Goal: Task Accomplishment & Management: Use online tool/utility

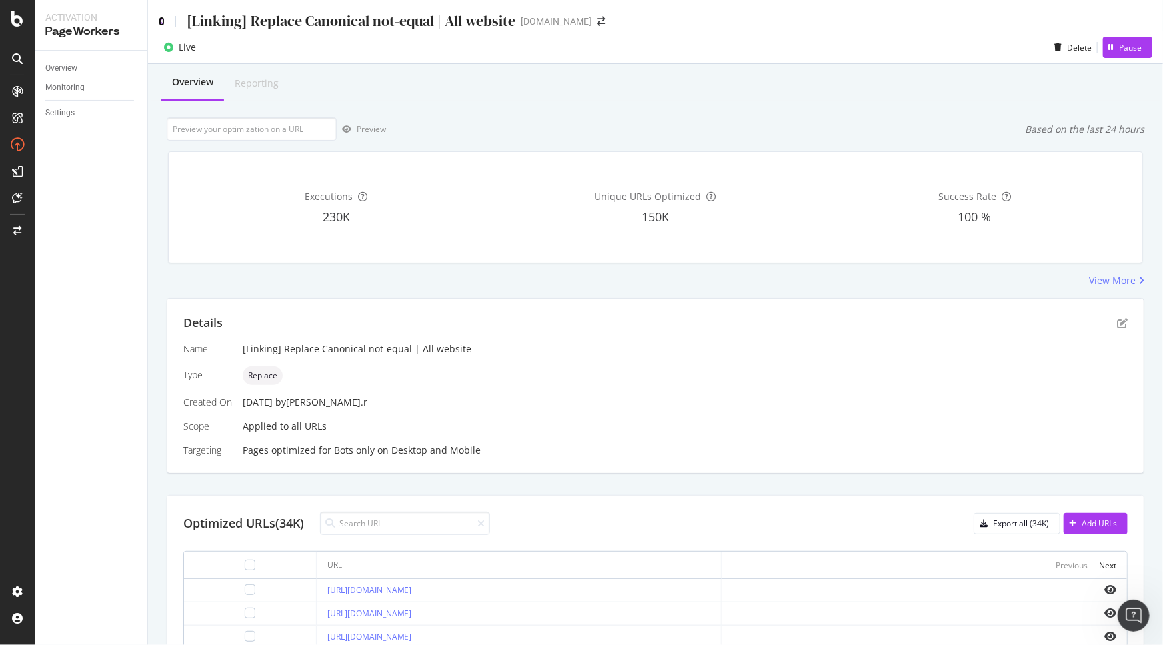
click at [160, 23] on icon at bounding box center [162, 21] width 6 height 9
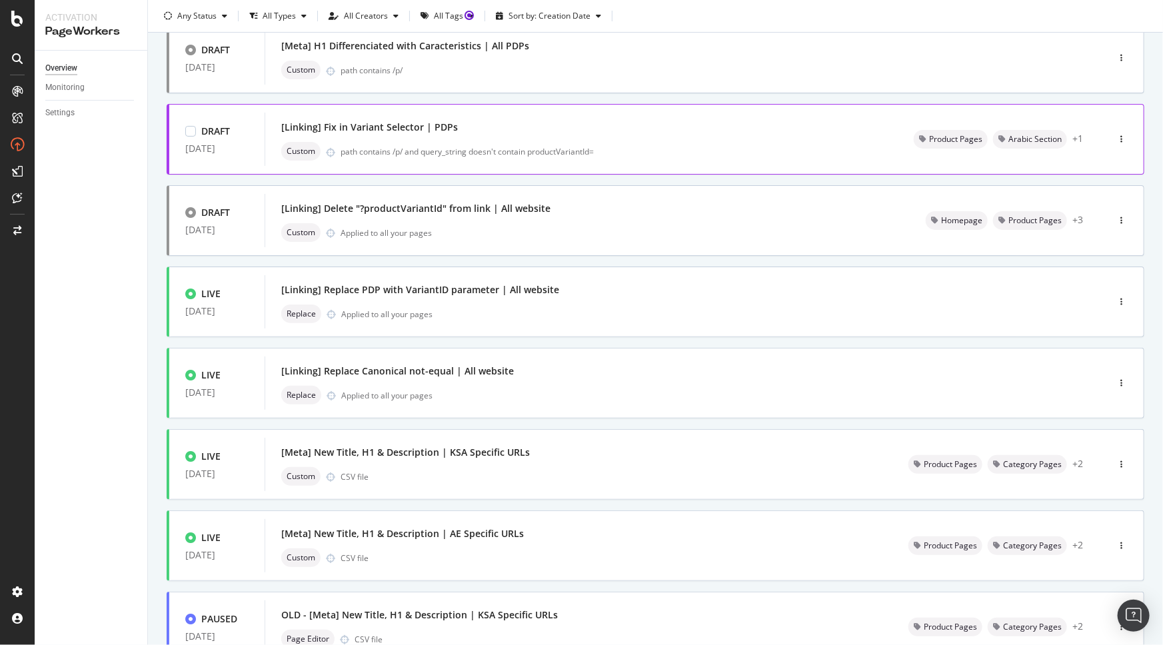
scroll to position [303, 0]
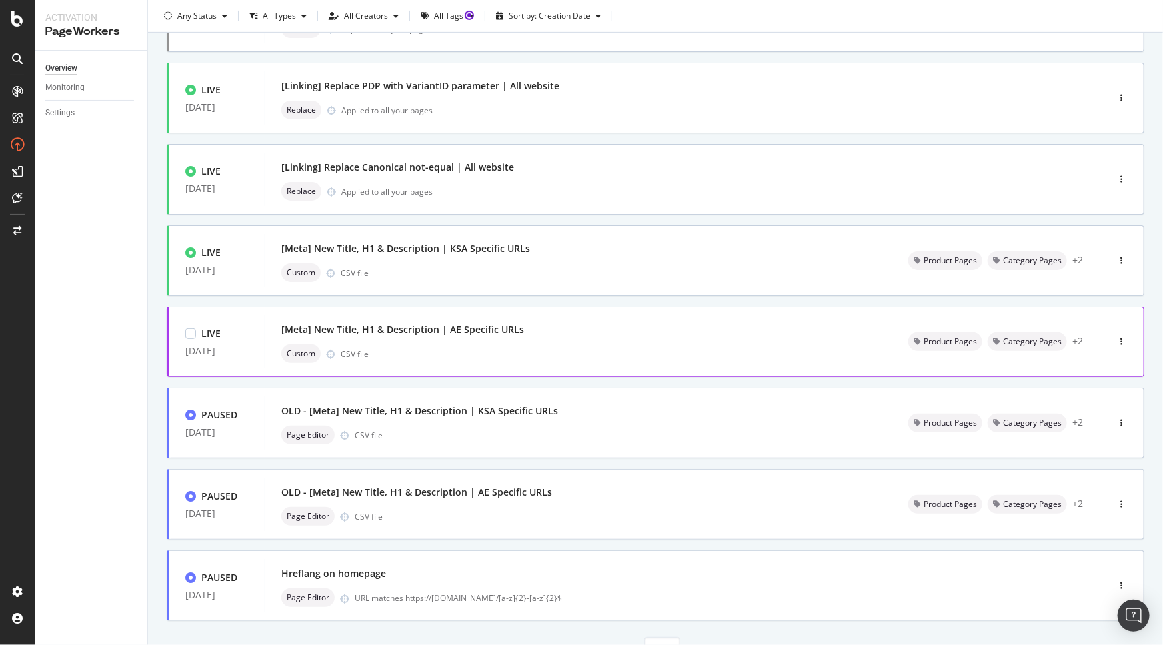
click at [610, 341] on div "[Meta] New Title, H1 & Description | AE Specific URLs Custom CSV file" at bounding box center [578, 342] width 595 height 43
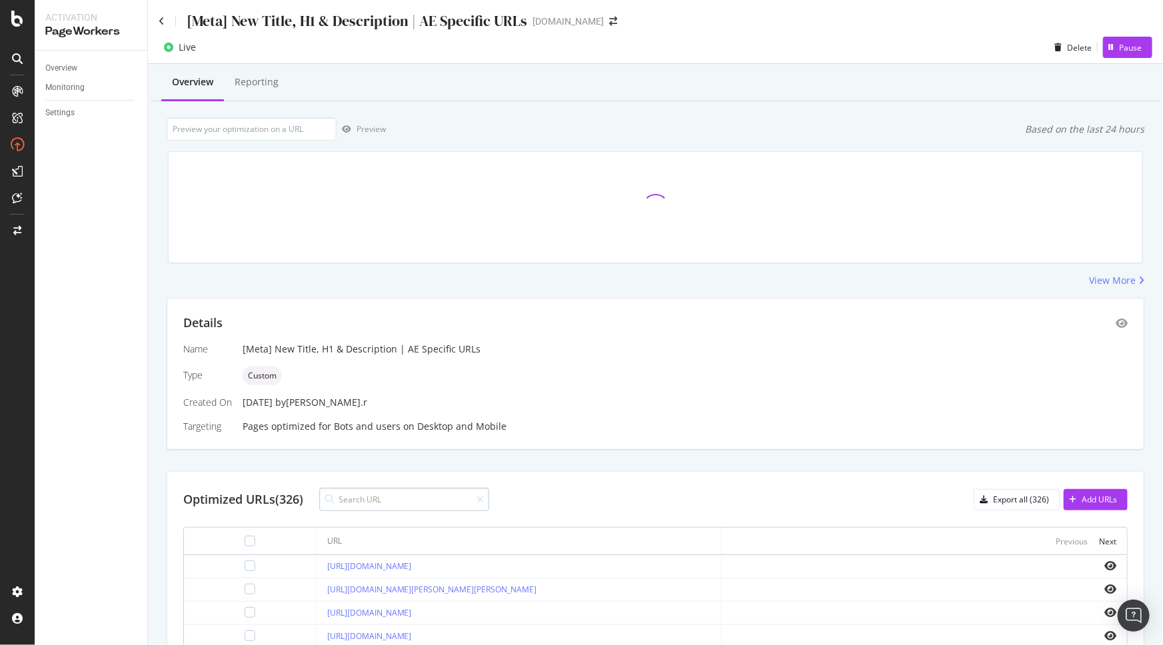
click at [387, 499] on input at bounding box center [404, 499] width 170 height 23
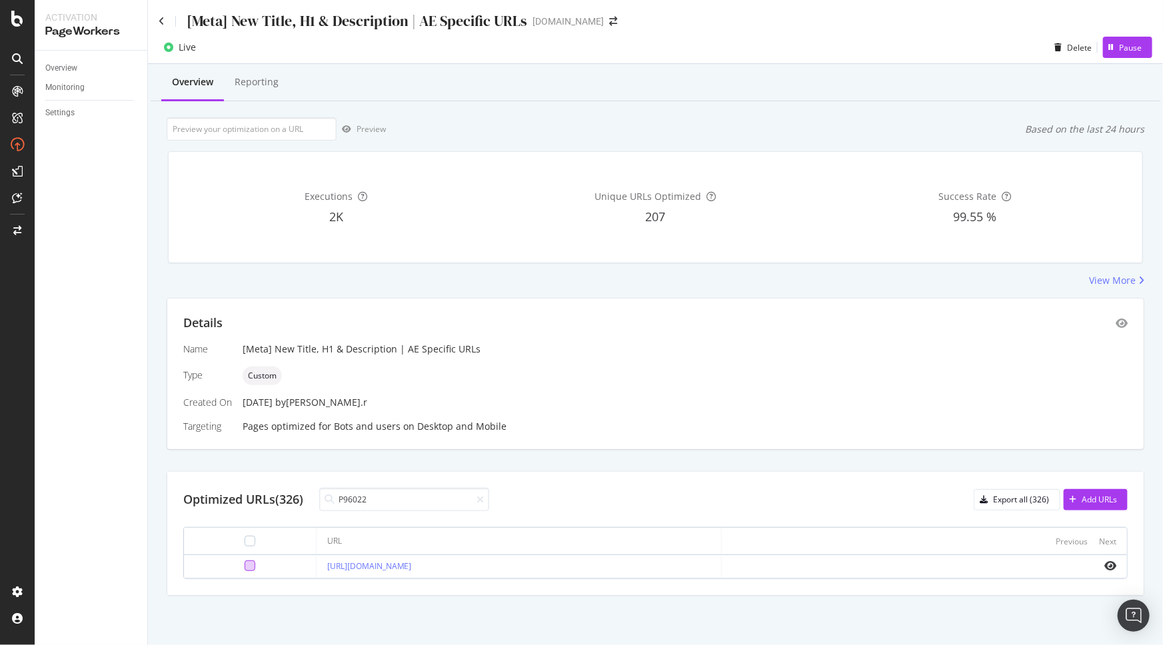
type input "P96022"
click at [245, 569] on div at bounding box center [250, 566] width 11 height 11
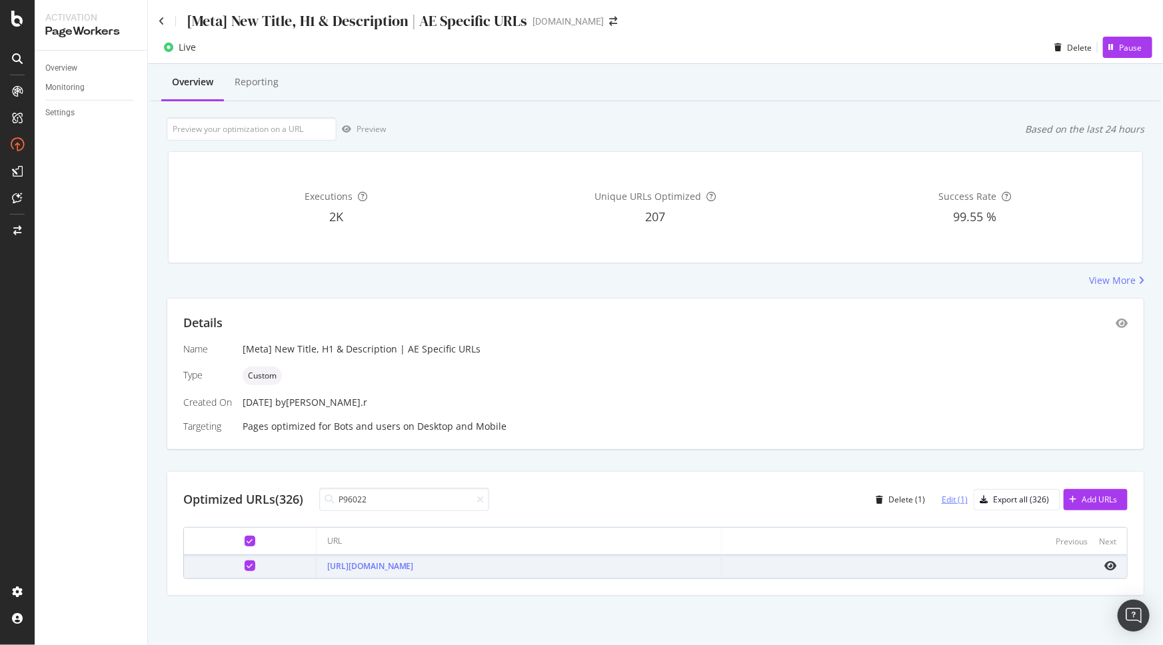
click at [948, 501] on div "Edit (1)" at bounding box center [955, 499] width 26 height 11
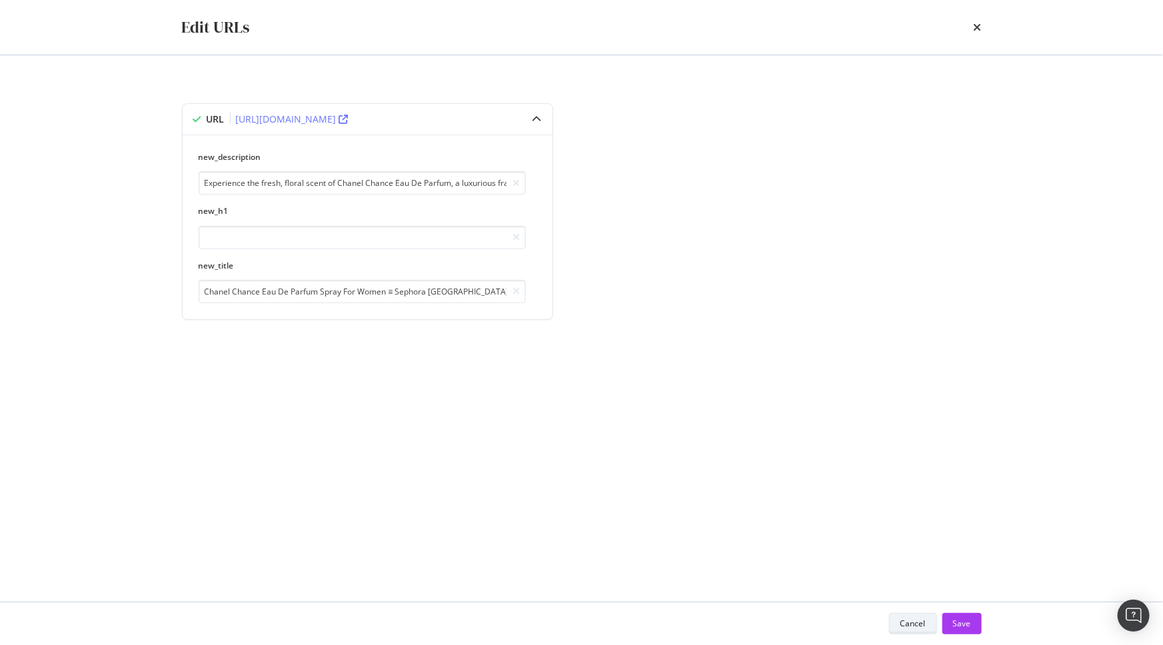
click at [898, 621] on button "Cancel" at bounding box center [913, 623] width 48 height 21
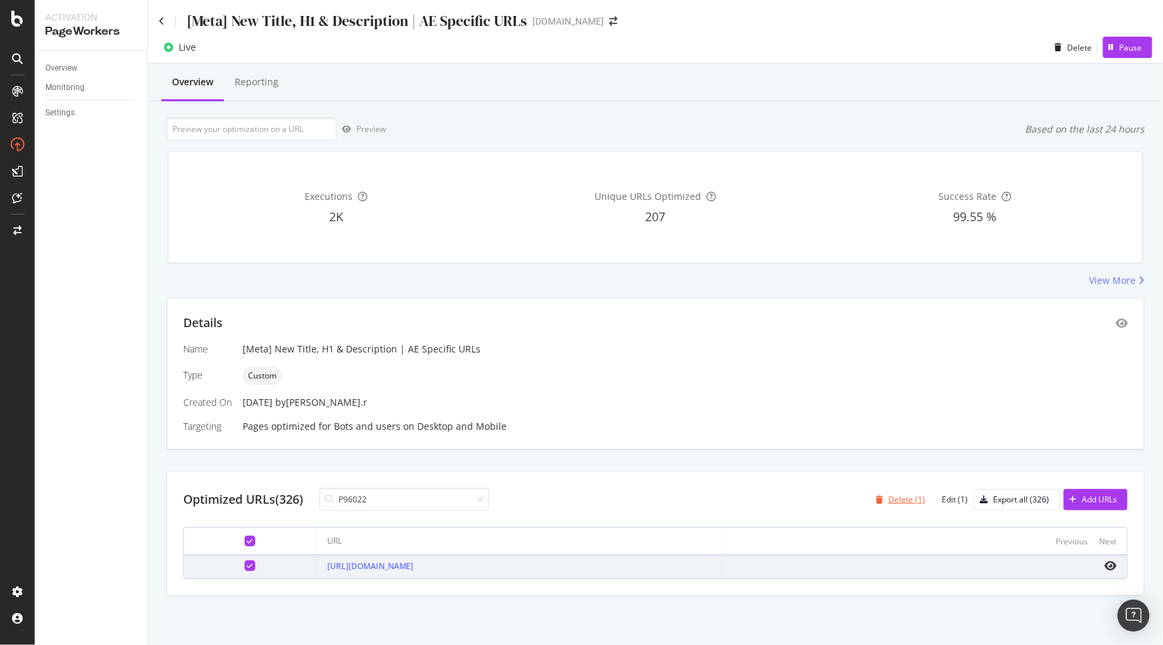
click at [896, 504] on div "Delete (1)" at bounding box center [906, 499] width 37 height 11
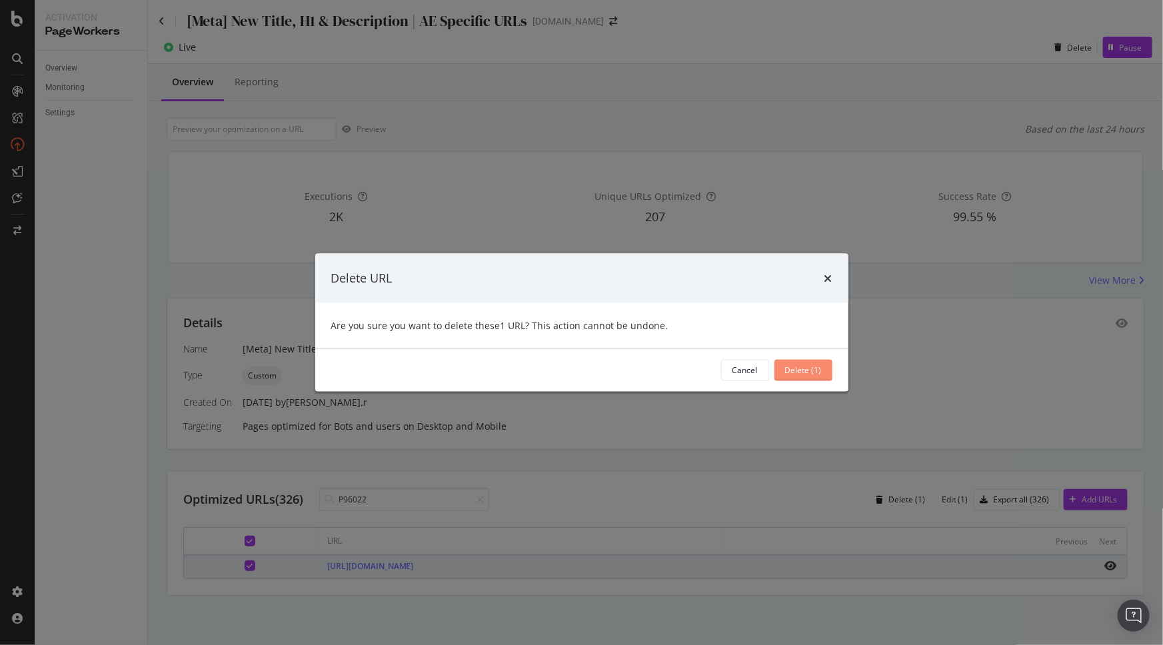
click at [819, 371] on div "Delete (1)" at bounding box center [803, 370] width 37 height 11
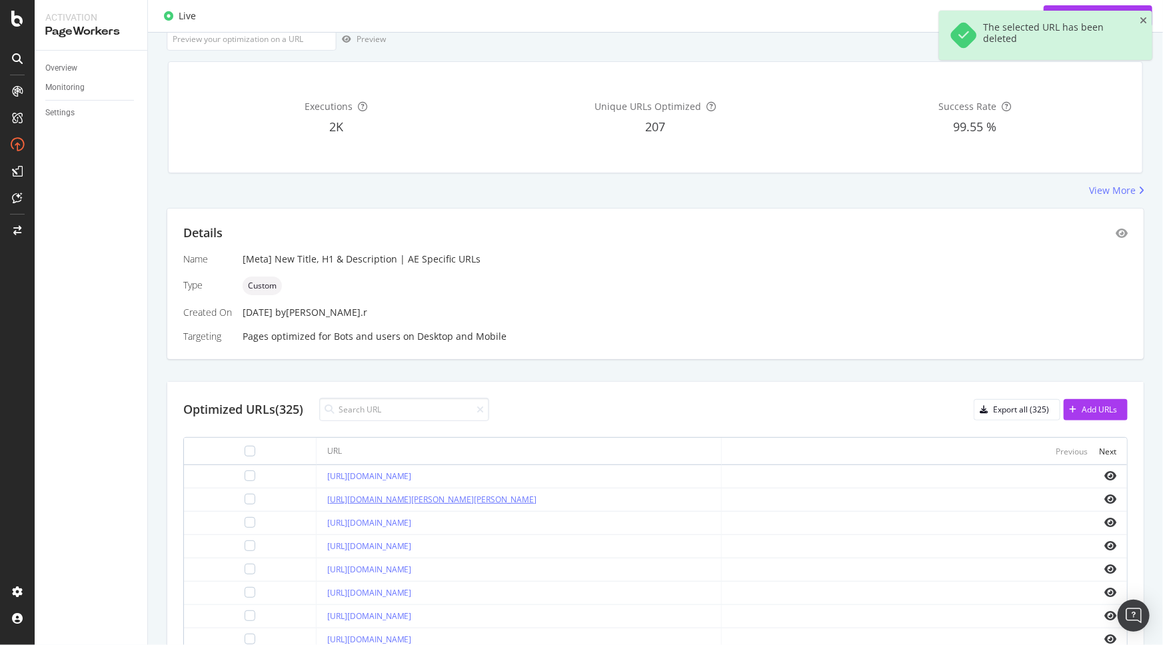
scroll to position [181, 0]
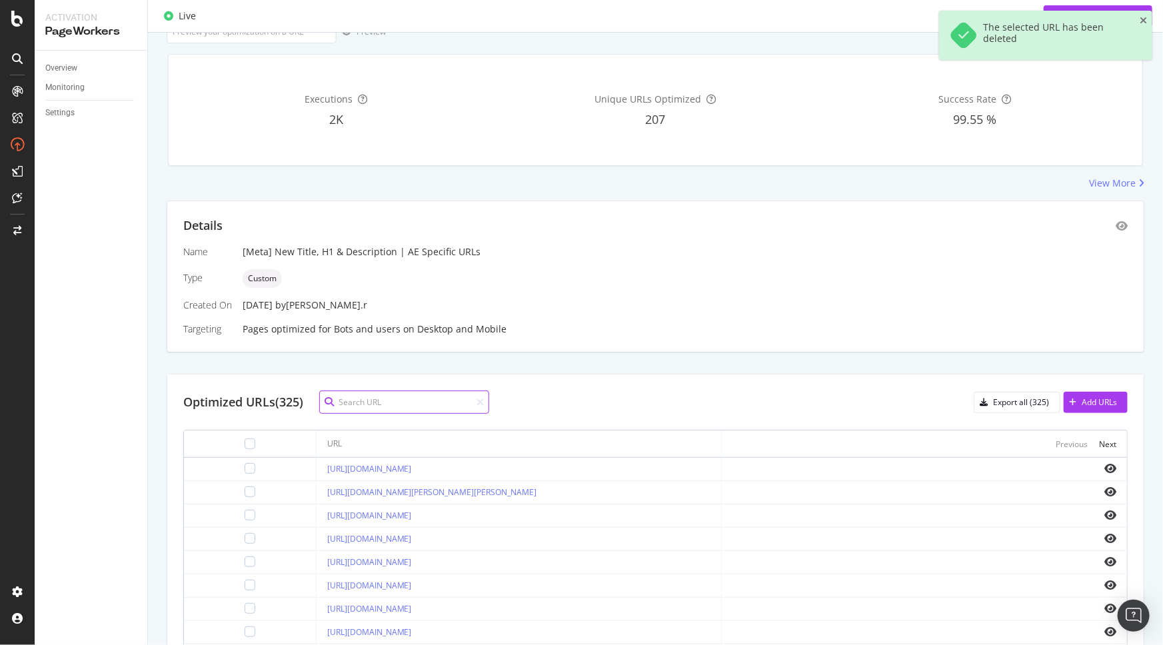
click at [379, 394] on input at bounding box center [404, 402] width 170 height 23
paste input "P3387007"
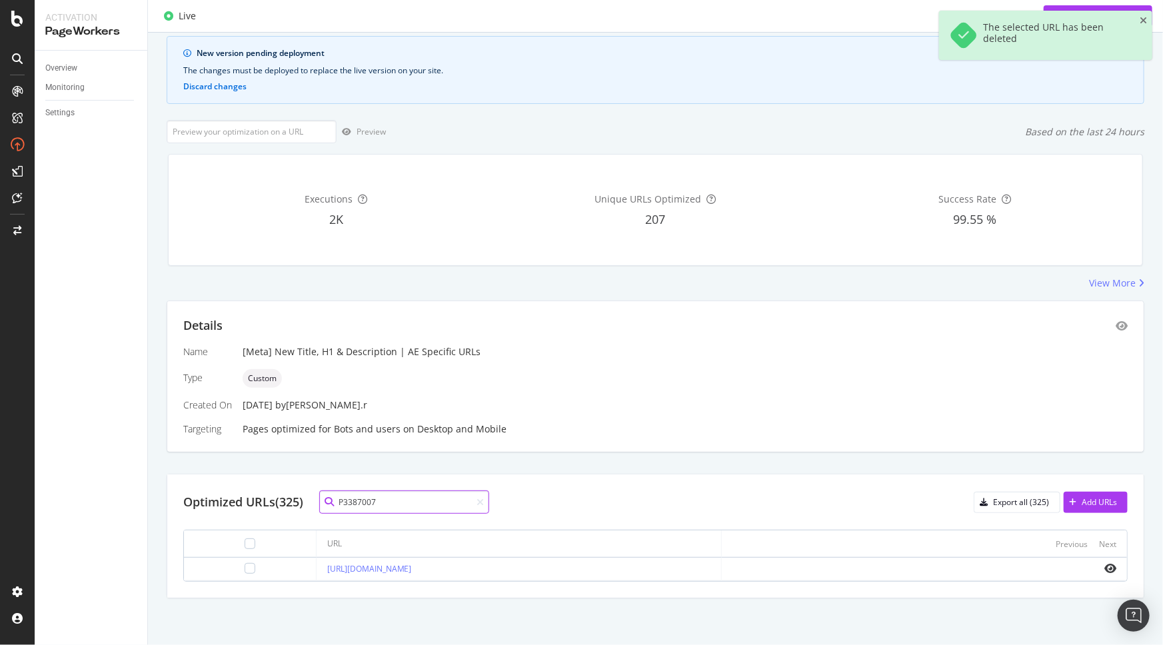
scroll to position [80, 0]
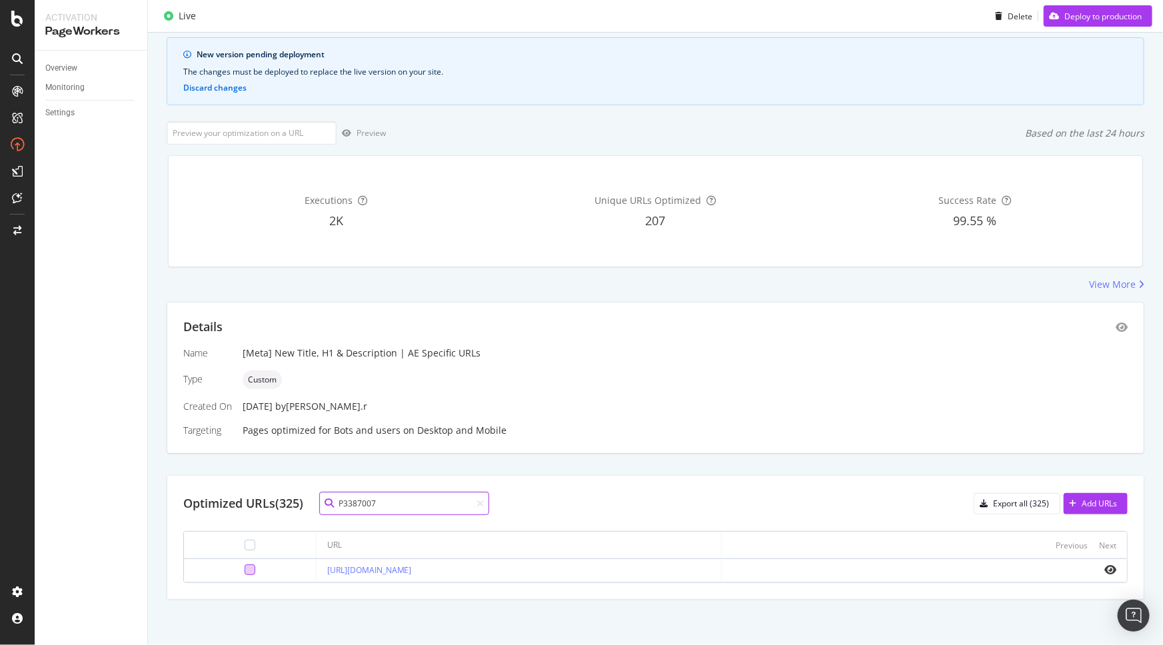
type input "P3387007"
click at [245, 567] on div at bounding box center [250, 570] width 11 height 11
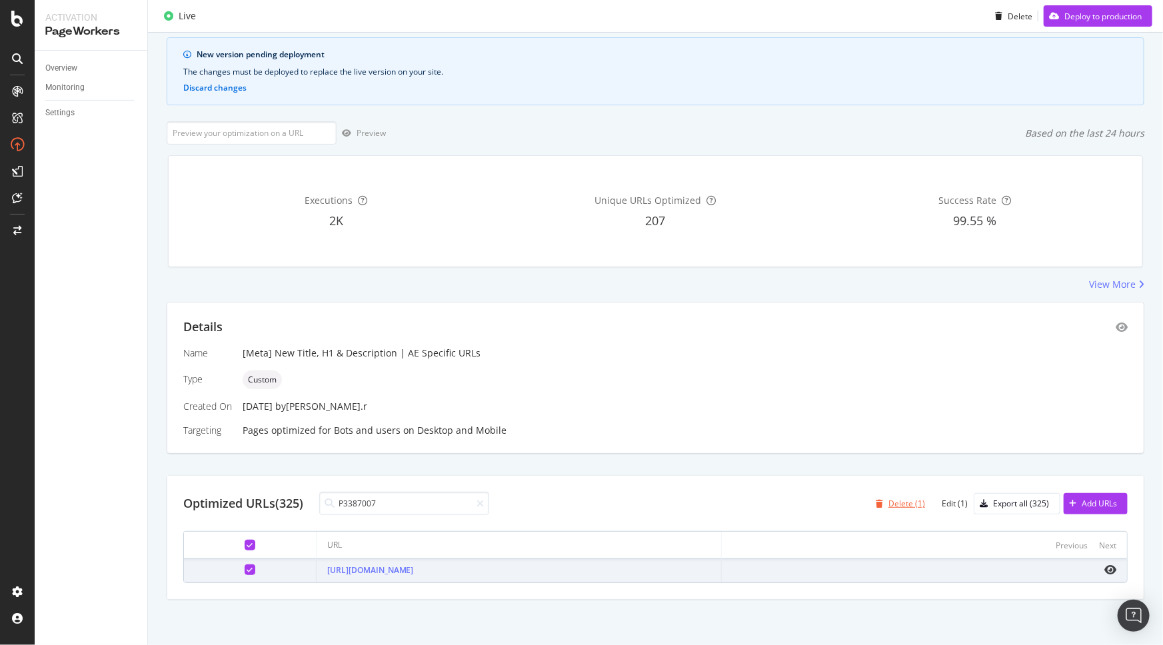
click at [894, 500] on div "Delete (1)" at bounding box center [906, 503] width 37 height 11
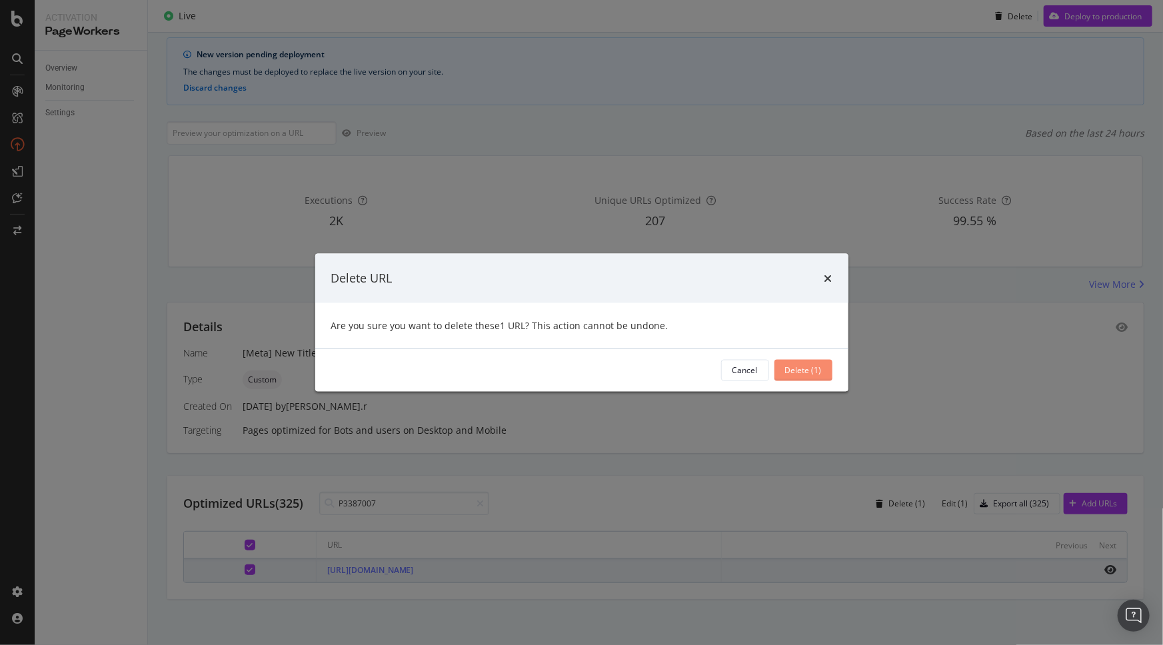
click at [818, 371] on div "Delete (1)" at bounding box center [803, 370] width 37 height 11
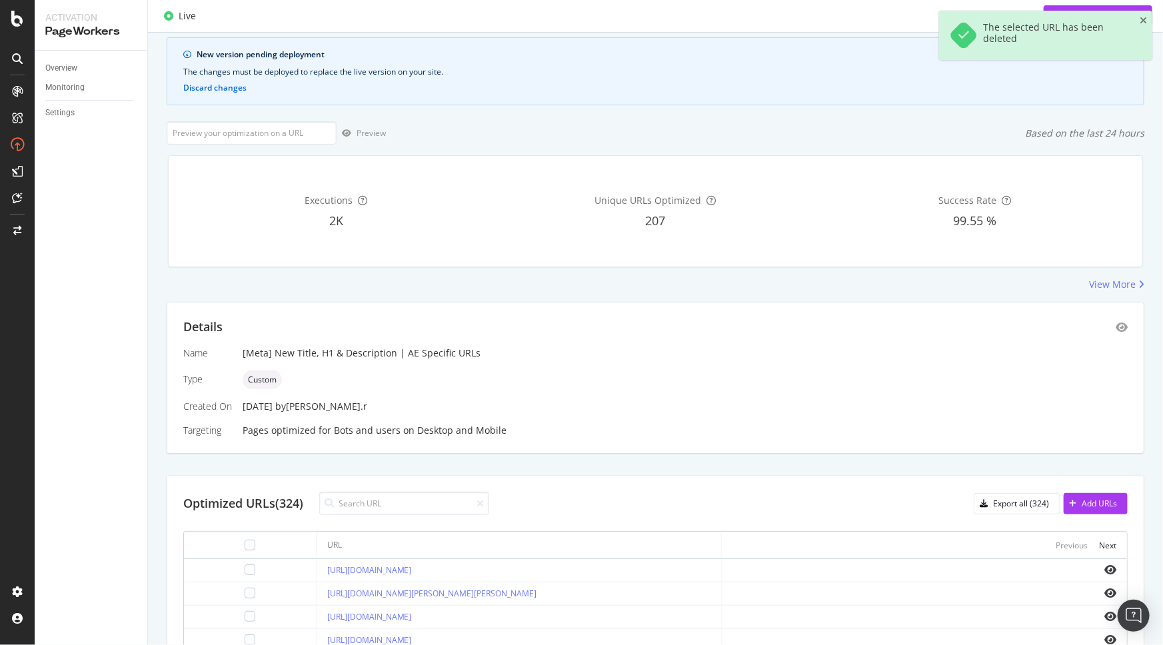
scroll to position [0, 0]
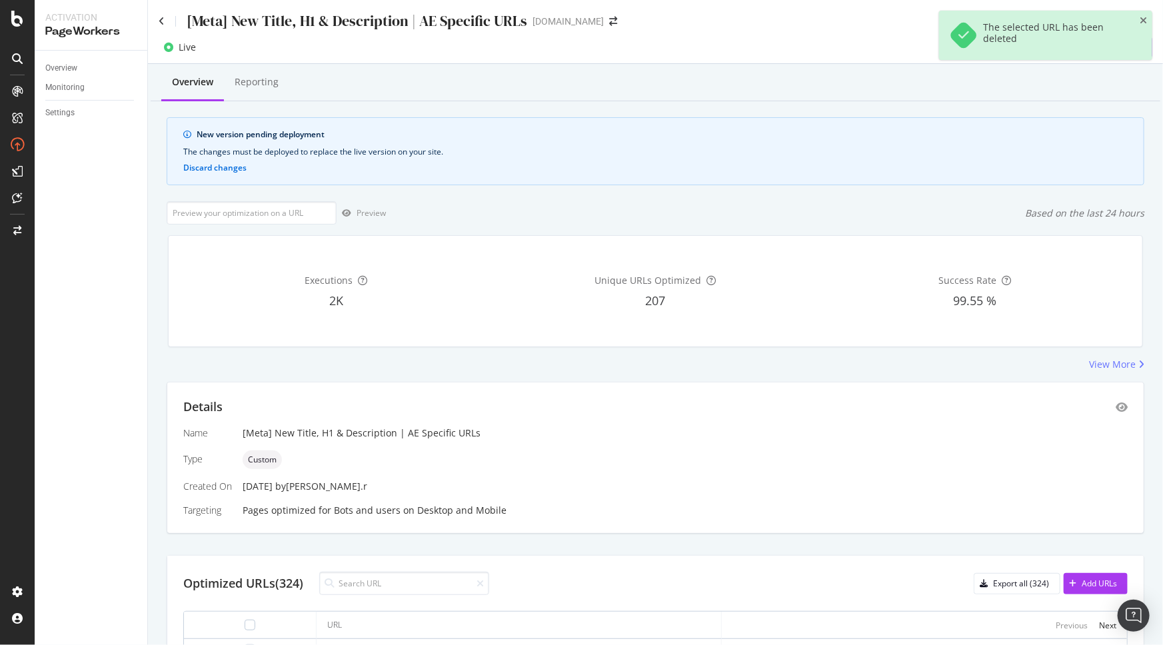
click at [1144, 26] on div "The selected URL has been deleted" at bounding box center [1045, 35] width 213 height 49
click at [1144, 17] on icon "close toast" at bounding box center [1143, 20] width 7 height 9
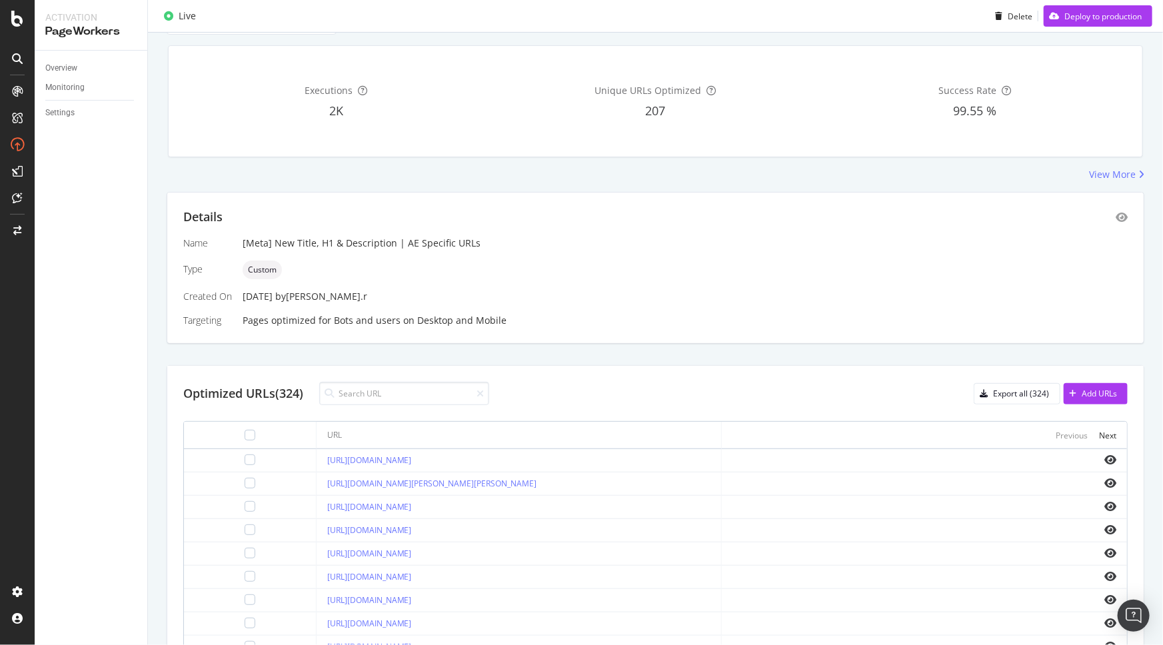
scroll to position [363, 0]
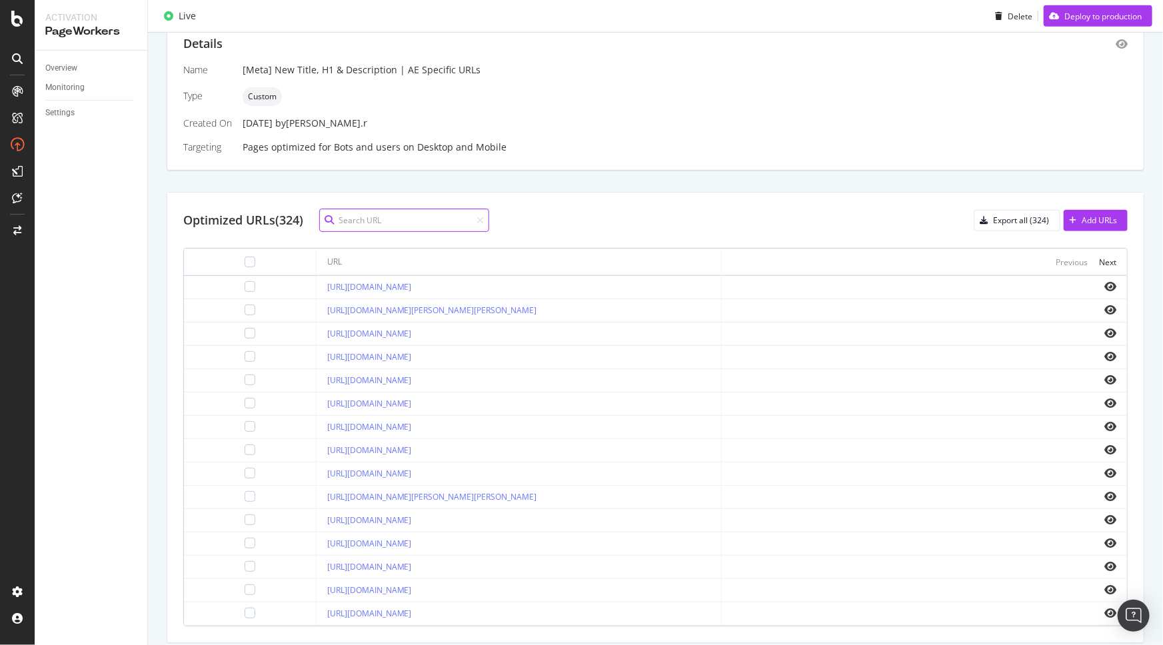
click at [401, 225] on input at bounding box center [404, 220] width 170 height 23
paste input "P10061478"
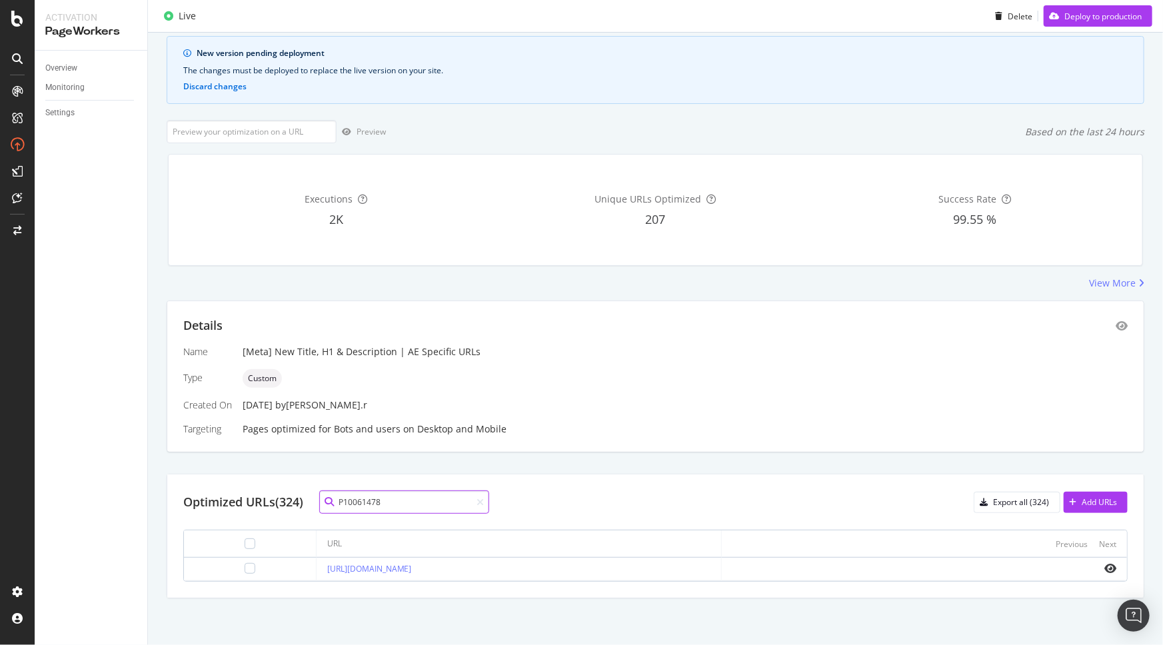
scroll to position [93, 0]
type input "P10061478"
click at [245, 563] on div at bounding box center [250, 568] width 11 height 11
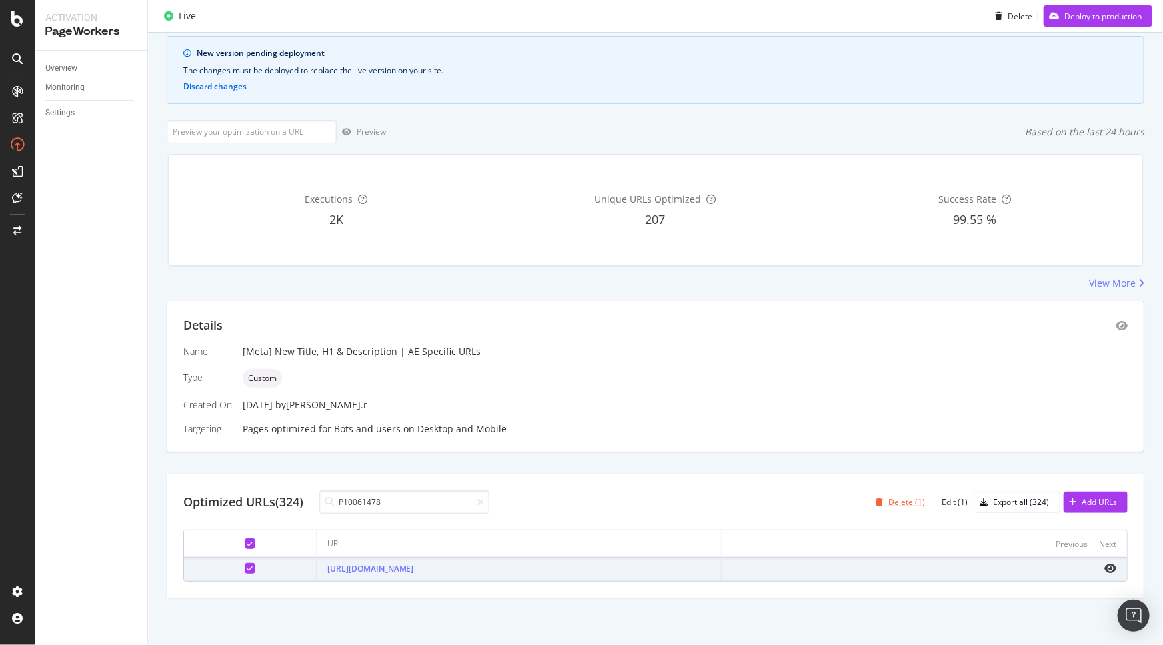
click at [890, 497] on div "Delete (1)" at bounding box center [906, 502] width 37 height 11
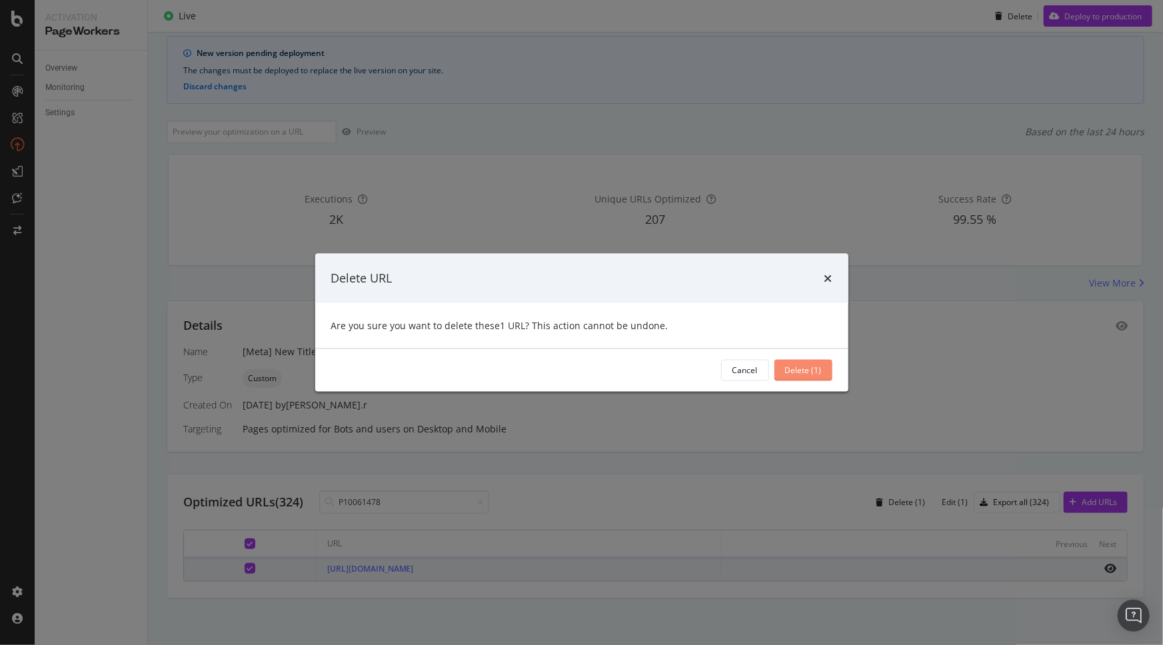
click at [788, 363] on div "Delete (1)" at bounding box center [803, 370] width 37 height 20
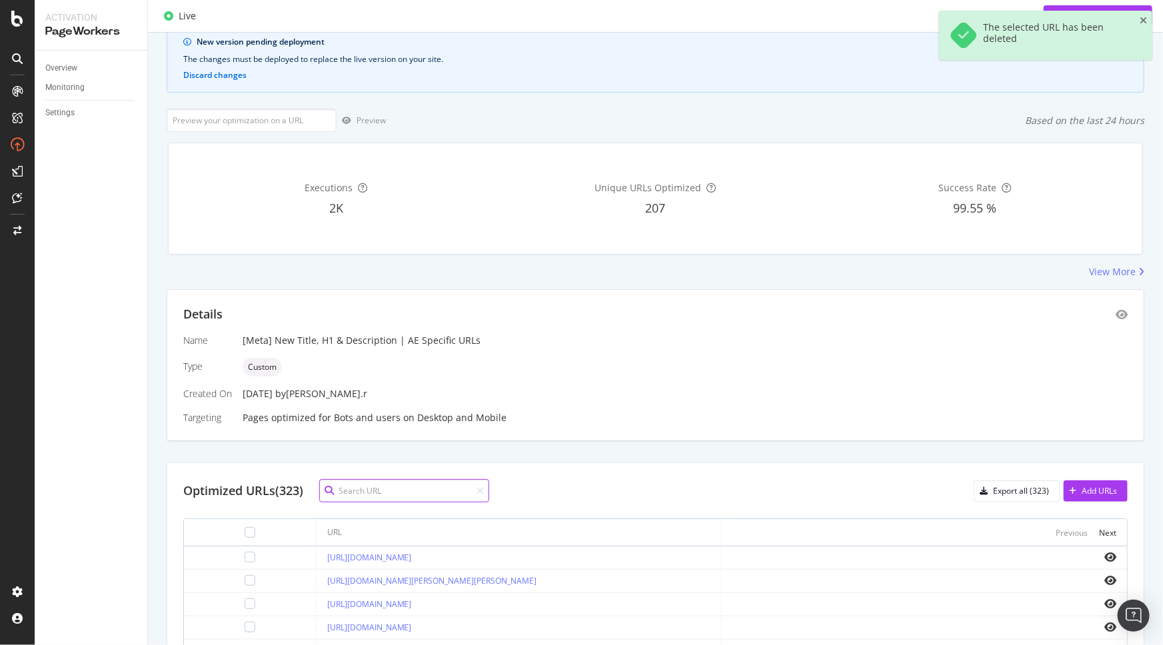
click at [401, 492] on input at bounding box center [404, 490] width 170 height 23
paste input "P10016432"
type input "P10016432"
click at [653, 472] on div "Optimized URLs (323) P10016432 Export all (323) Add URLs" at bounding box center [655, 595] width 976 height 265
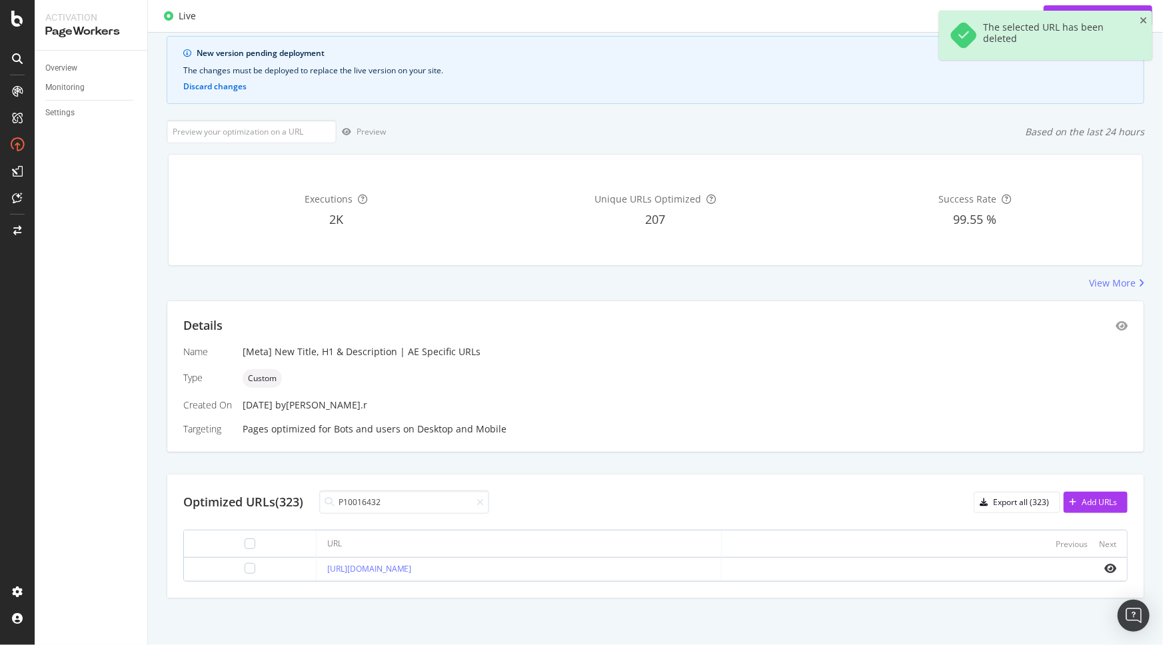
scroll to position [80, 0]
drag, startPoint x: 243, startPoint y: 577, endPoint x: 242, endPoint y: 566, distance: 11.4
click at [243, 577] on td at bounding box center [250, 570] width 133 height 23
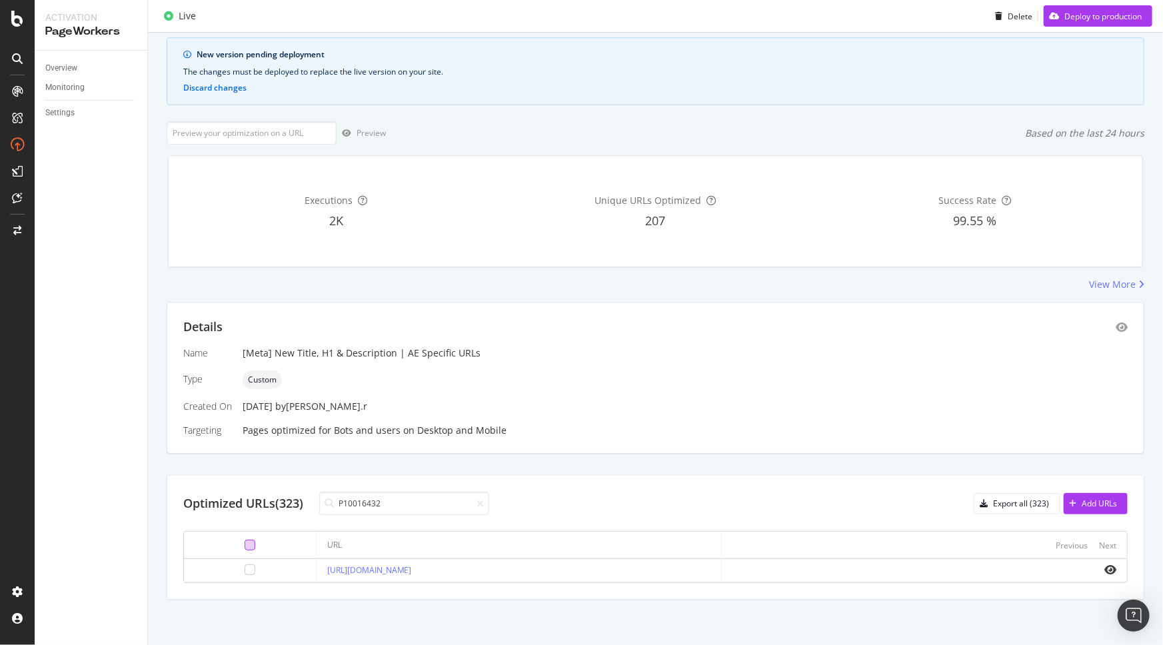
click at [245, 540] on div at bounding box center [250, 545] width 11 height 11
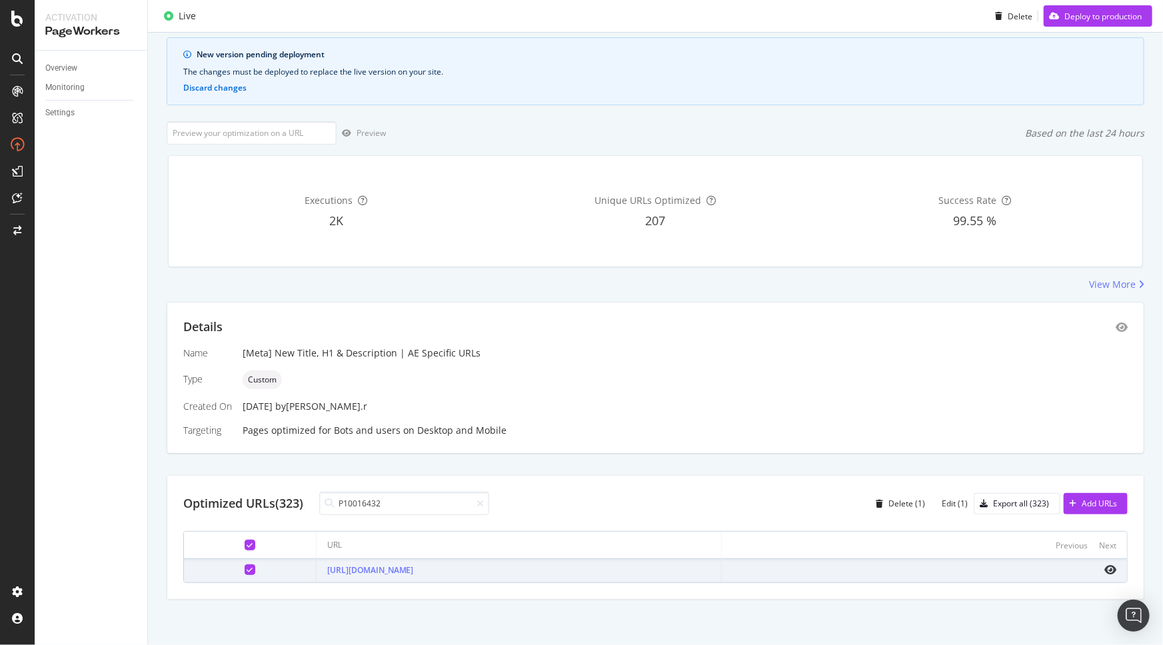
click at [245, 543] on div at bounding box center [250, 545] width 11 height 11
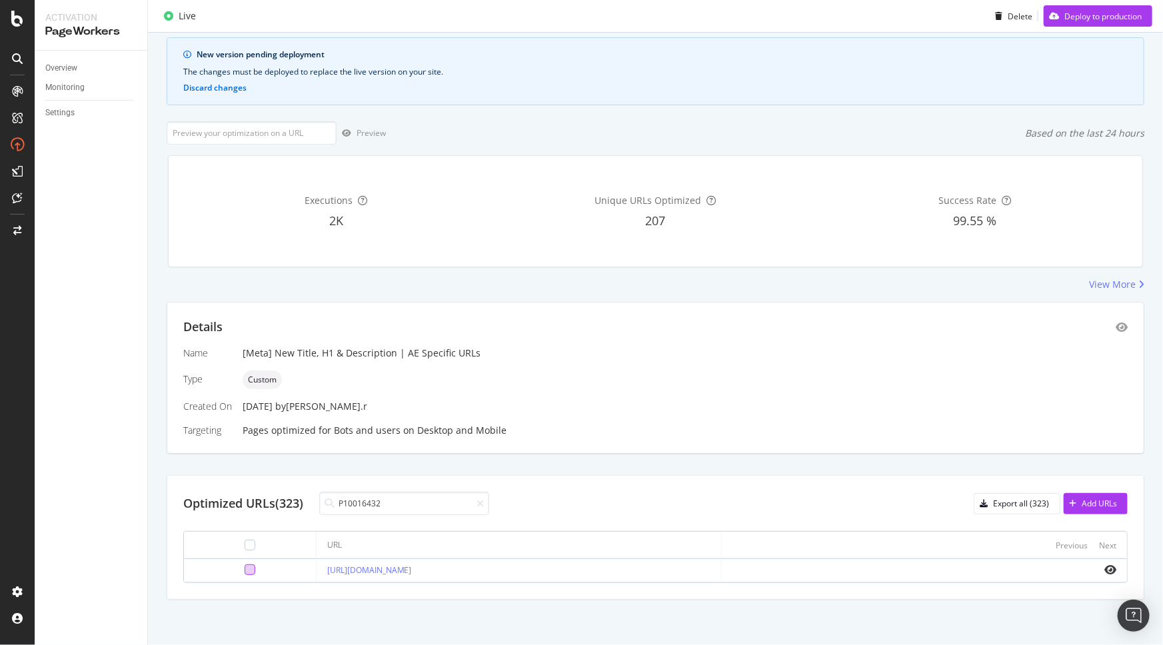
click at [245, 569] on div at bounding box center [250, 570] width 11 height 11
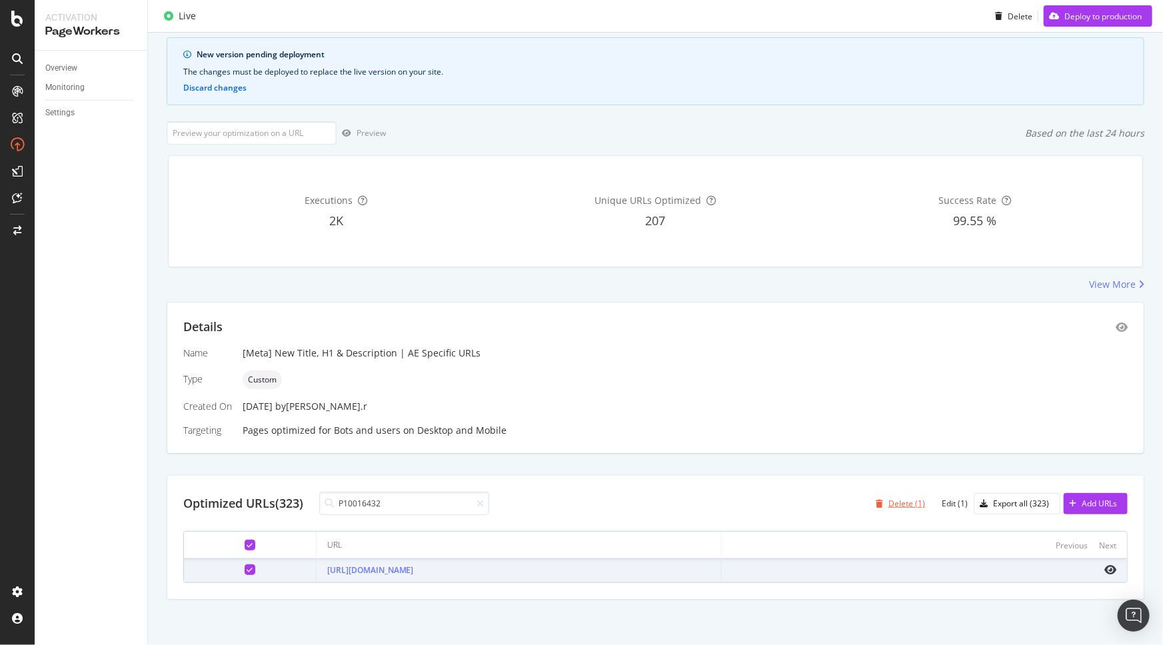
click at [884, 508] on div "Delete (1)" at bounding box center [897, 504] width 55 height 20
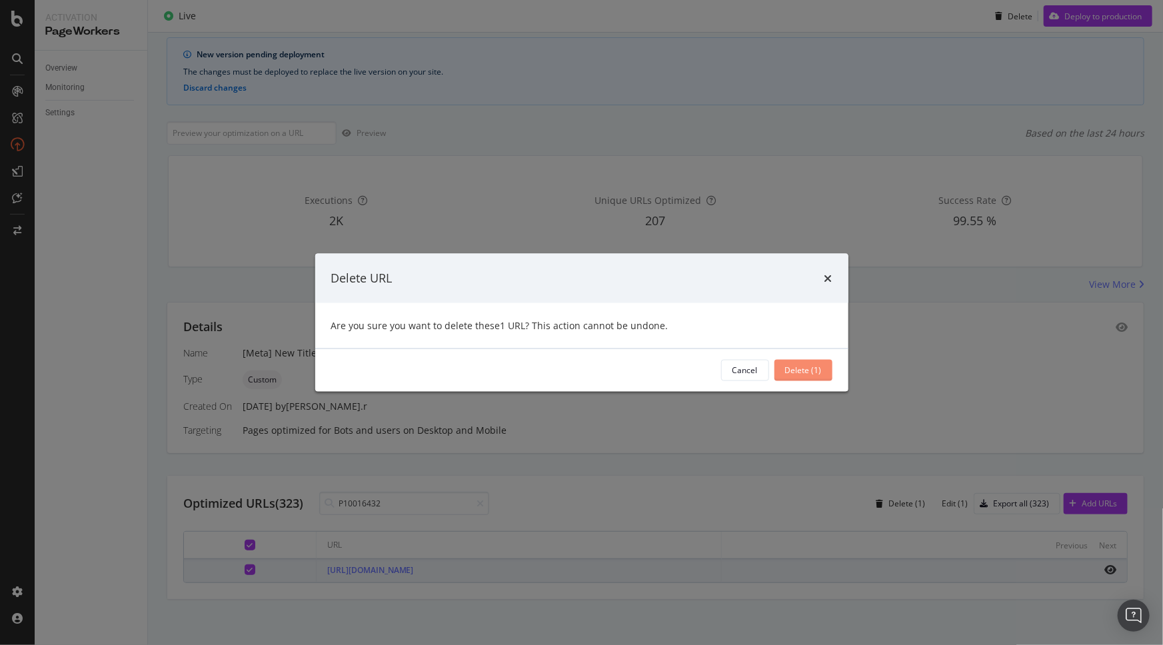
click at [818, 373] on div "Delete (1)" at bounding box center [803, 370] width 37 height 11
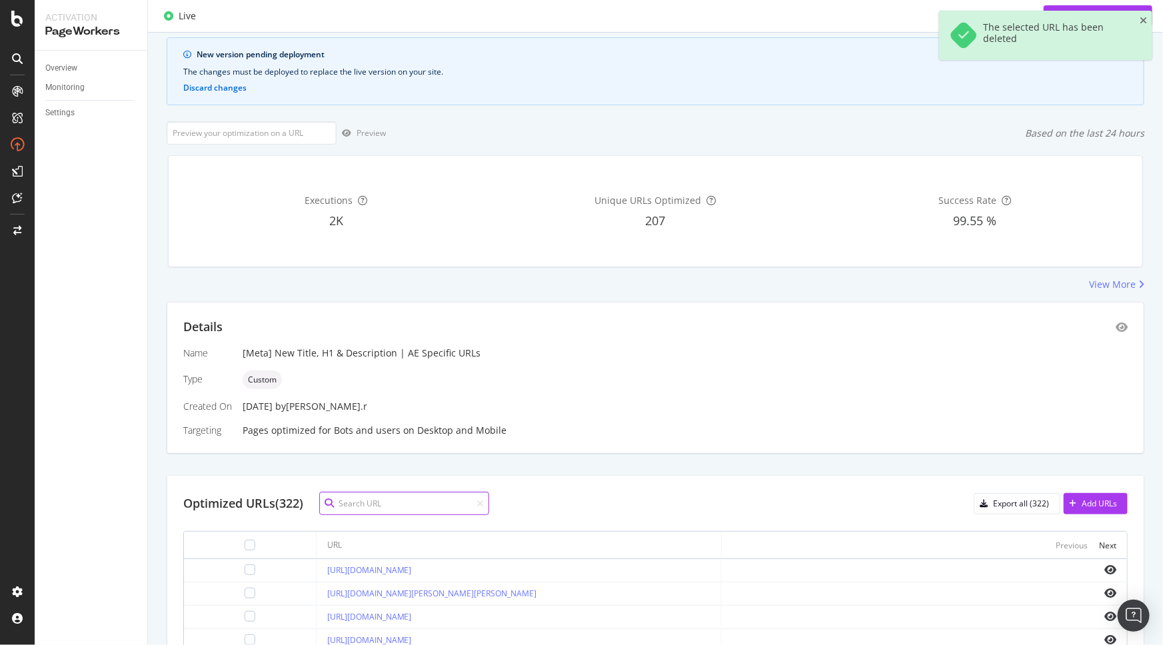
click at [373, 505] on input at bounding box center [404, 503] width 170 height 23
paste input "P96022"
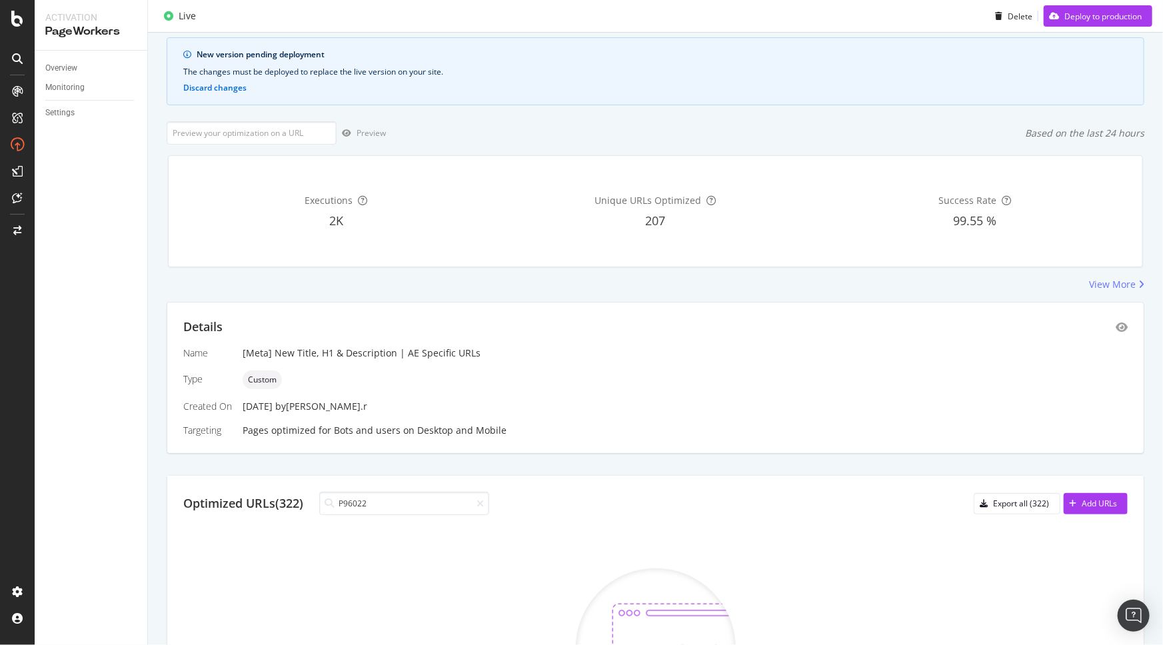
click at [391, 509] on input "P96022" at bounding box center [404, 503] width 170 height 23
paste input "86"
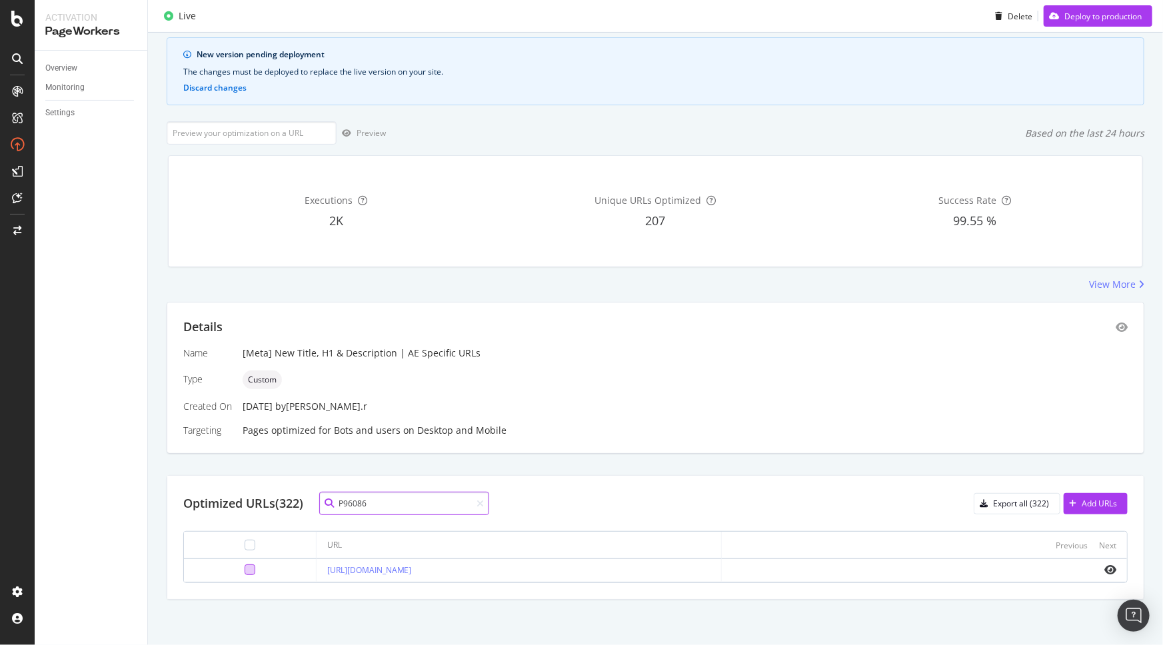
type input "P96086"
click at [245, 569] on div at bounding box center [250, 570] width 11 height 11
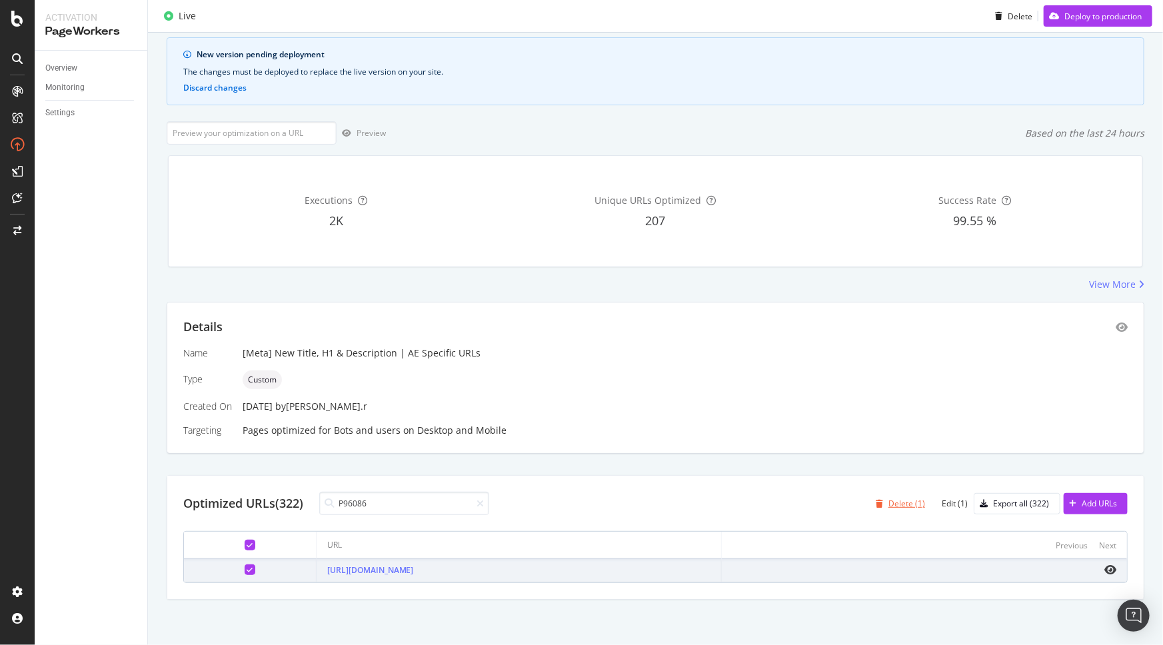
click at [908, 500] on div "Delete (1)" at bounding box center [906, 503] width 37 height 11
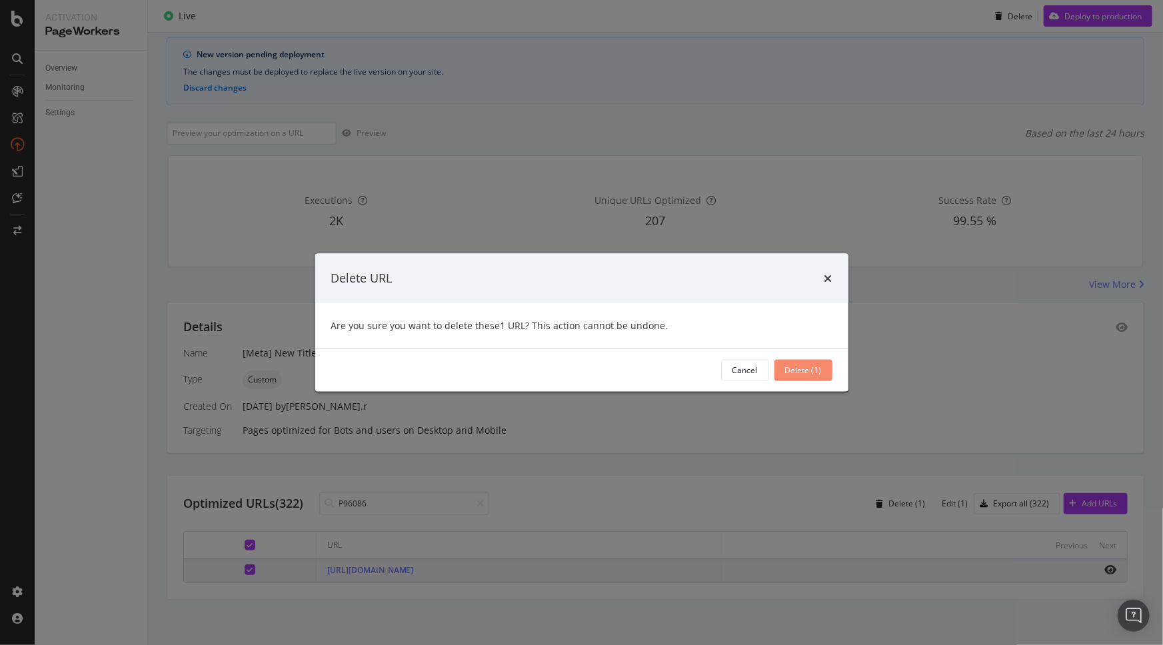
click at [810, 368] on div "Delete (1)" at bounding box center [803, 370] width 37 height 11
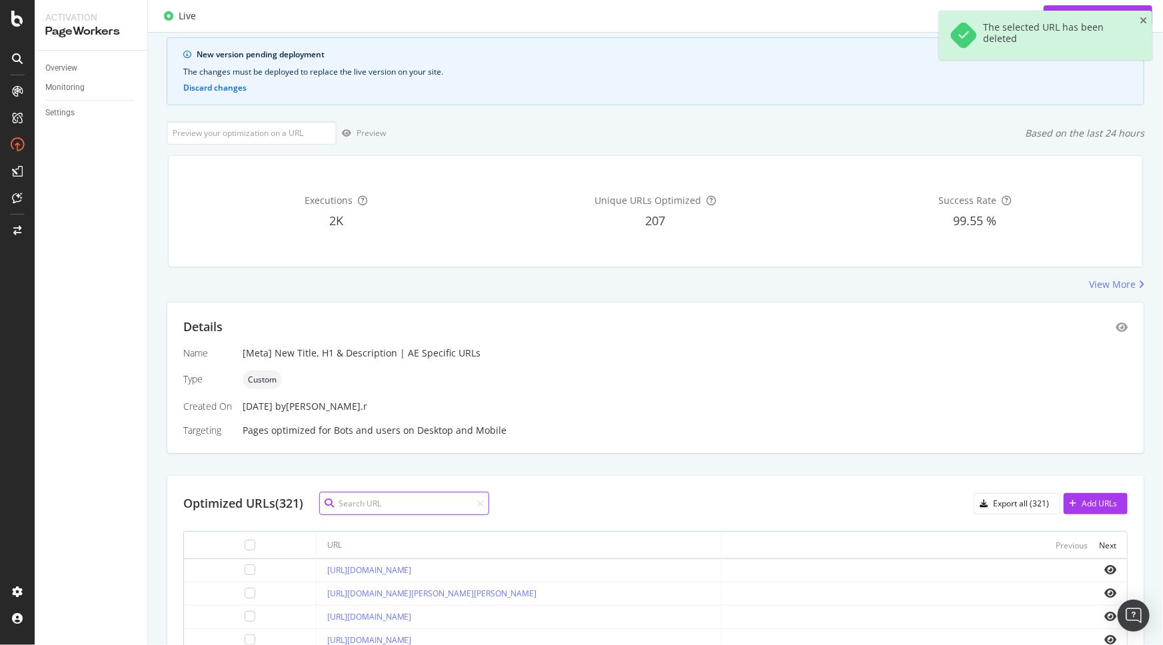
click at [361, 505] on input at bounding box center [404, 503] width 170 height 23
paste input "P10057552"
type input "P10057552"
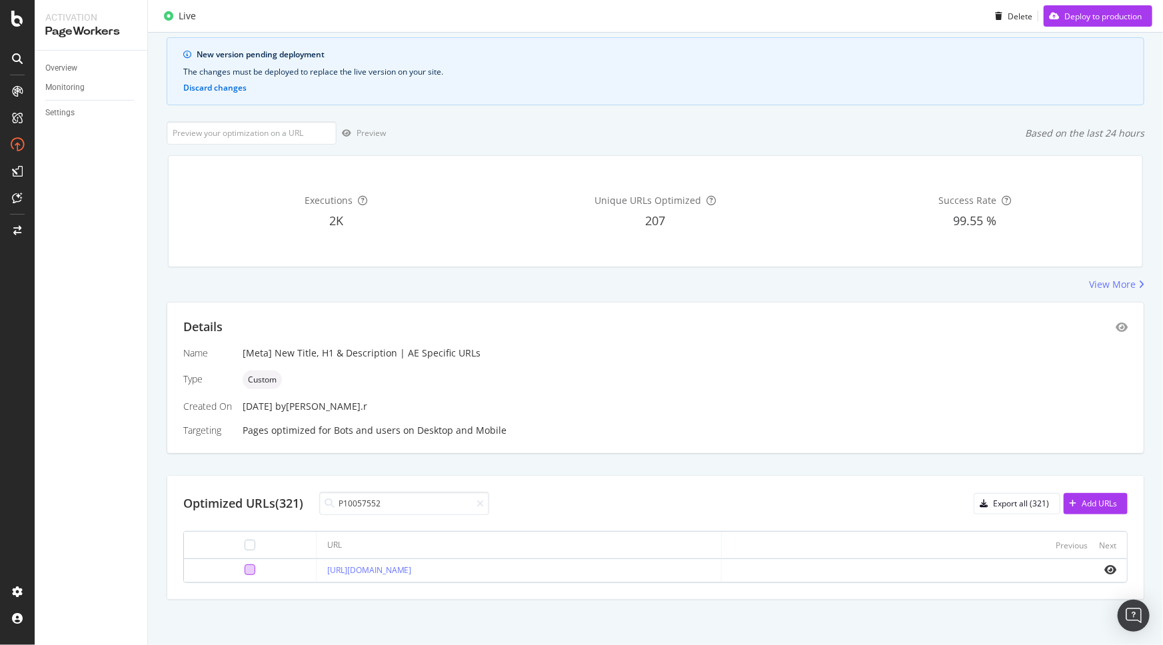
click at [245, 567] on div at bounding box center [250, 570] width 11 height 11
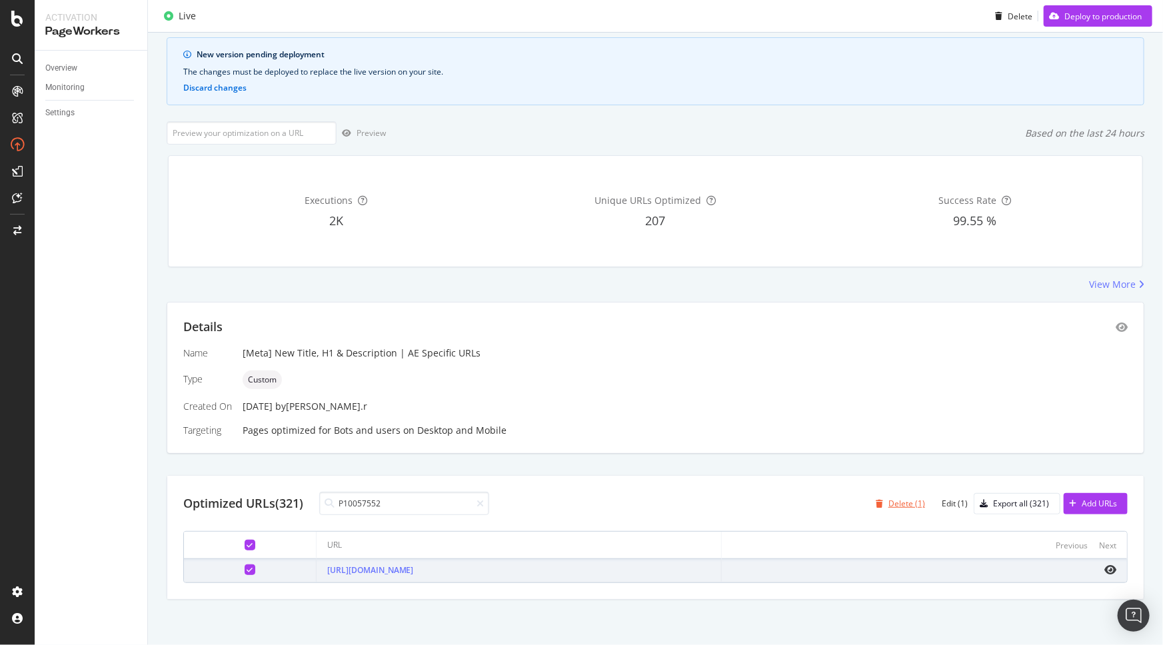
click at [902, 507] on div "Delete (1)" at bounding box center [906, 503] width 37 height 11
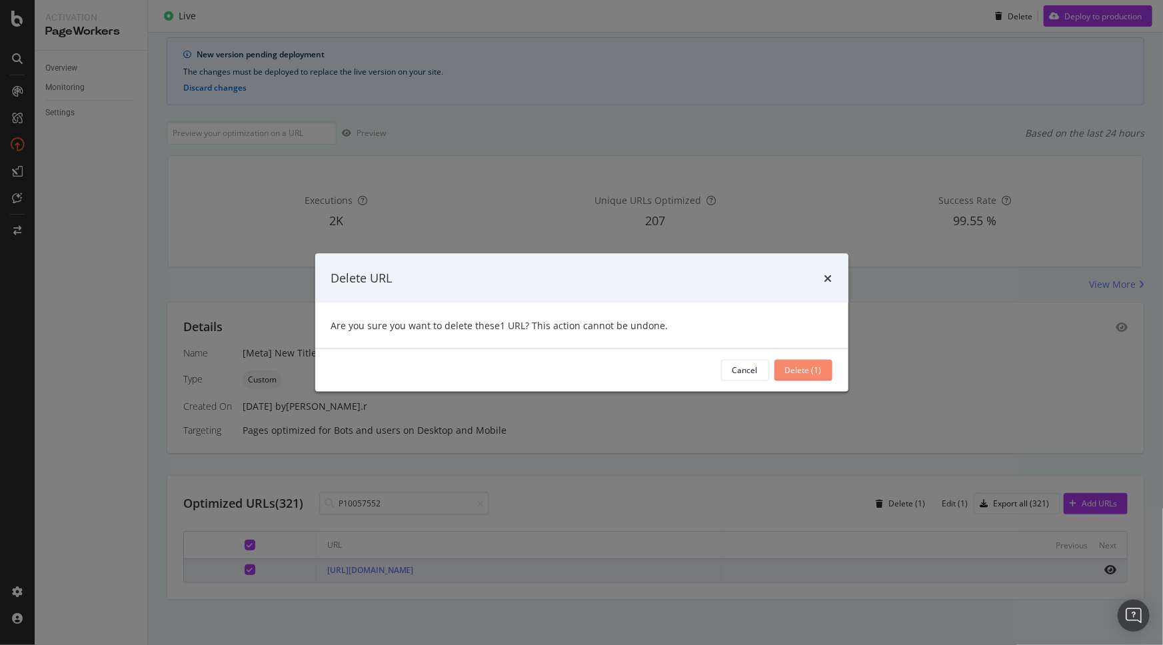
click at [817, 371] on div "Delete (1)" at bounding box center [803, 370] width 37 height 11
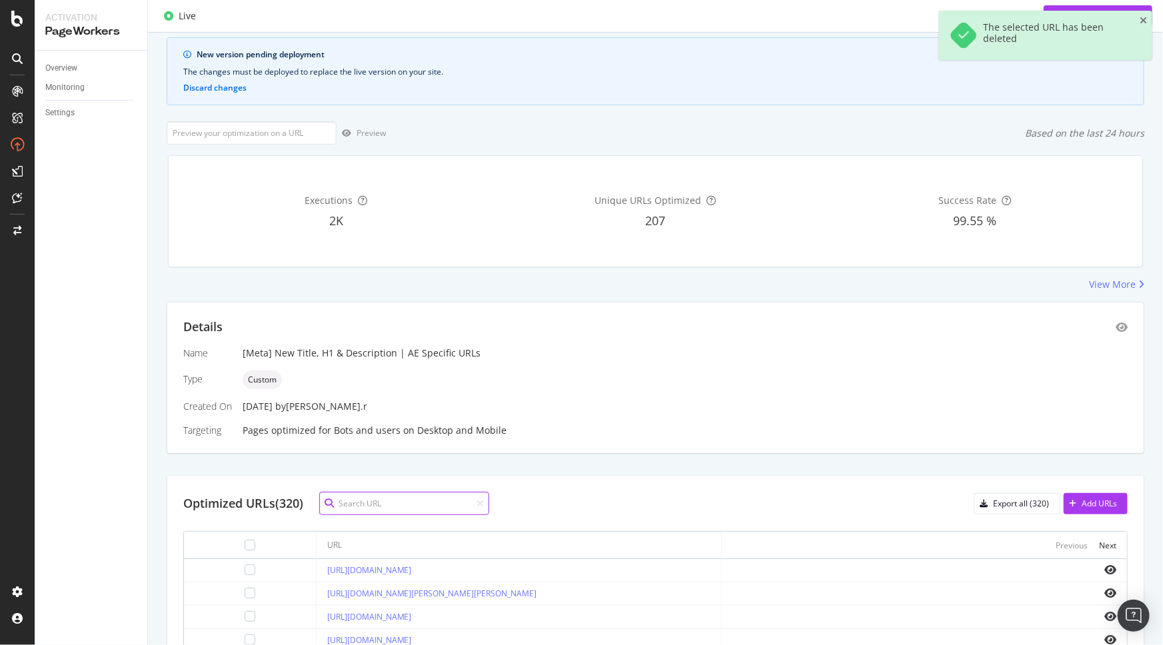
click at [363, 502] on input at bounding box center [404, 503] width 170 height 23
paste input "P10061478"
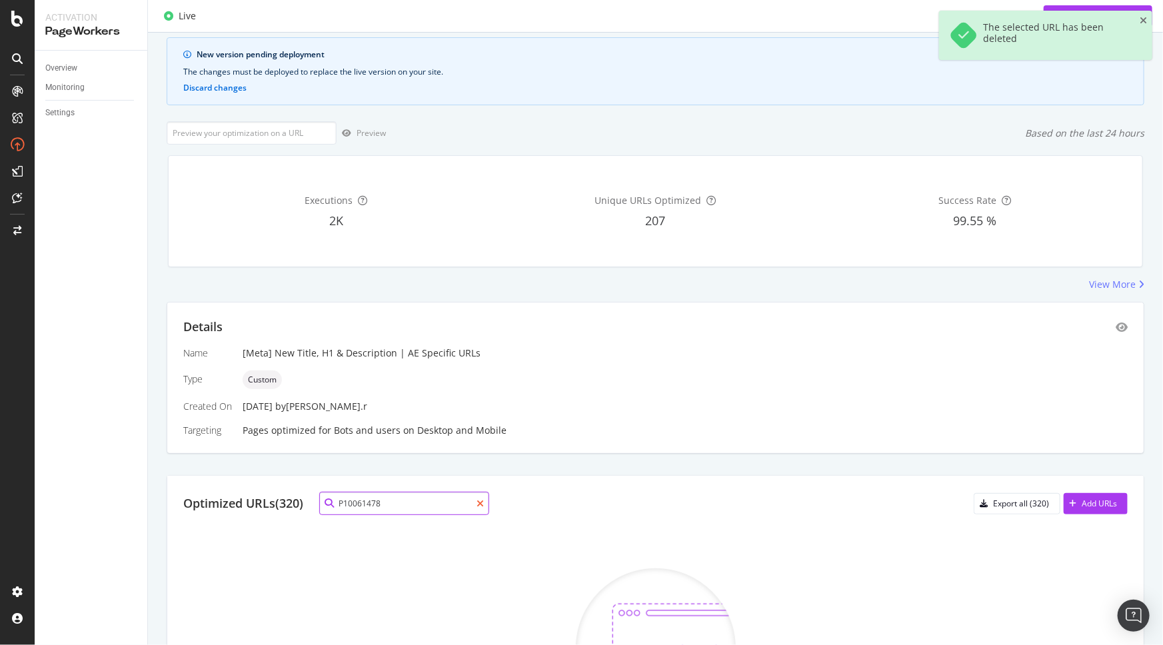
type input "P10061478"
click at [480, 507] on icon at bounding box center [480, 503] width 7 height 9
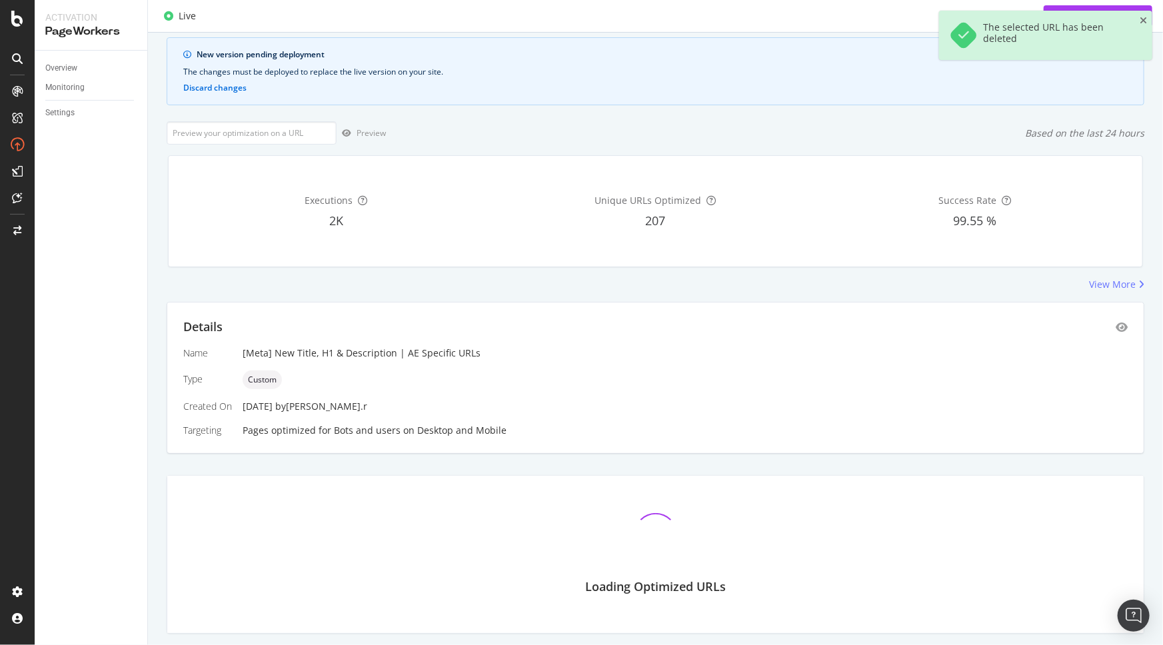
scroll to position [0, 0]
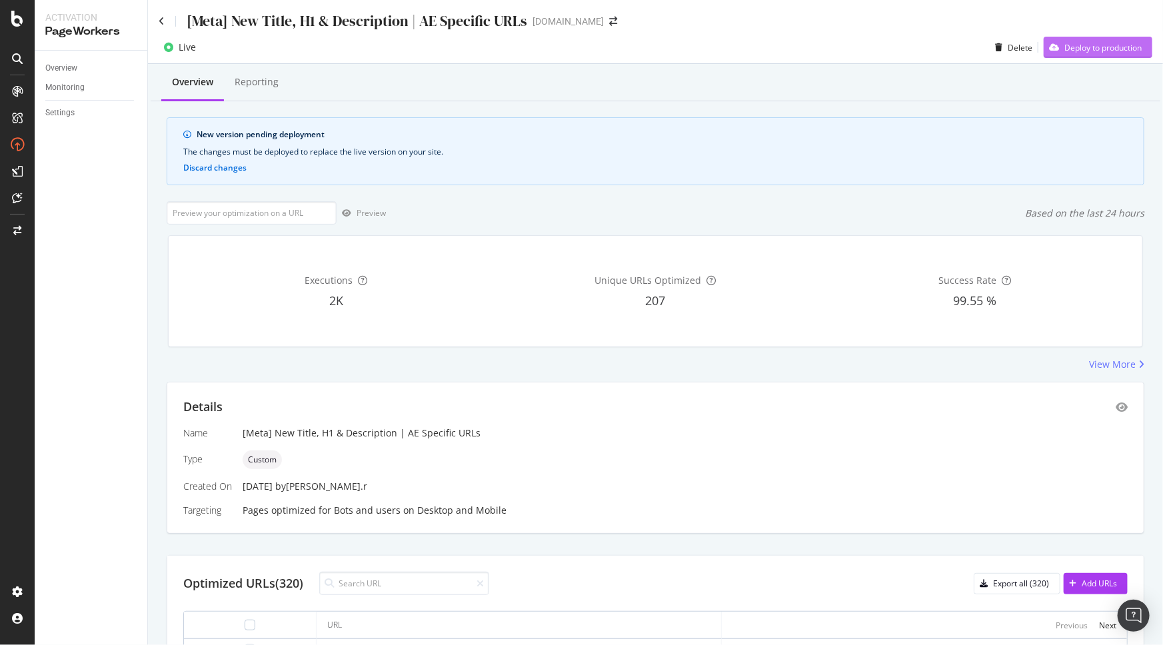
click at [1064, 47] on div "Deploy to production" at bounding box center [1102, 47] width 77 height 11
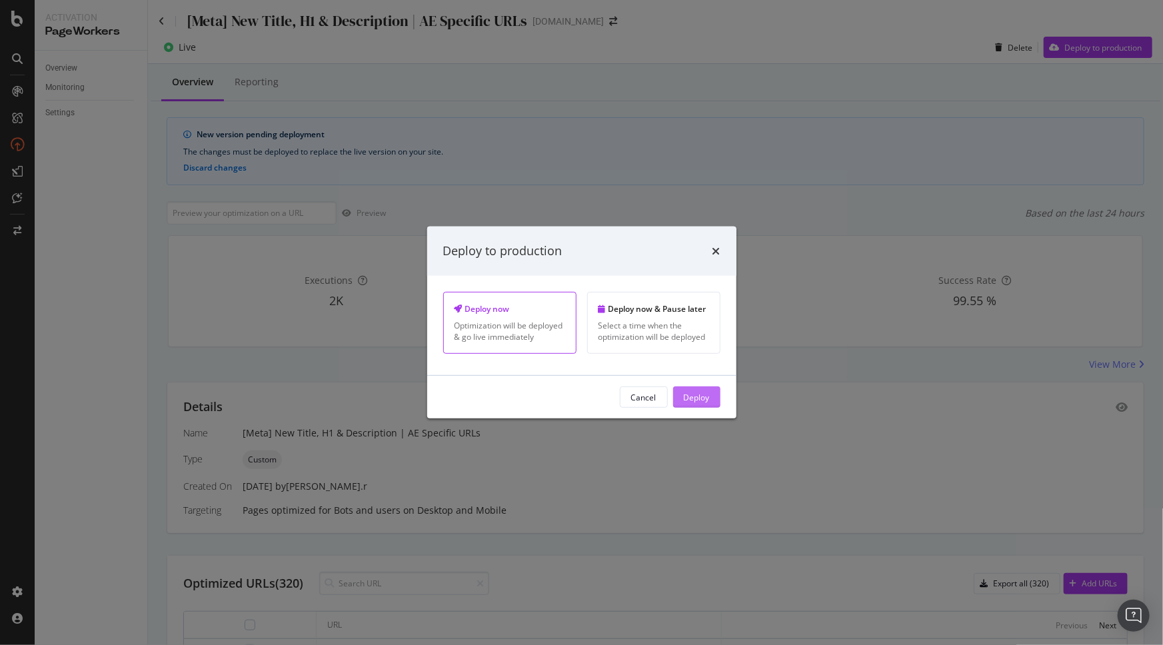
click at [713, 402] on button "Deploy" at bounding box center [696, 397] width 47 height 21
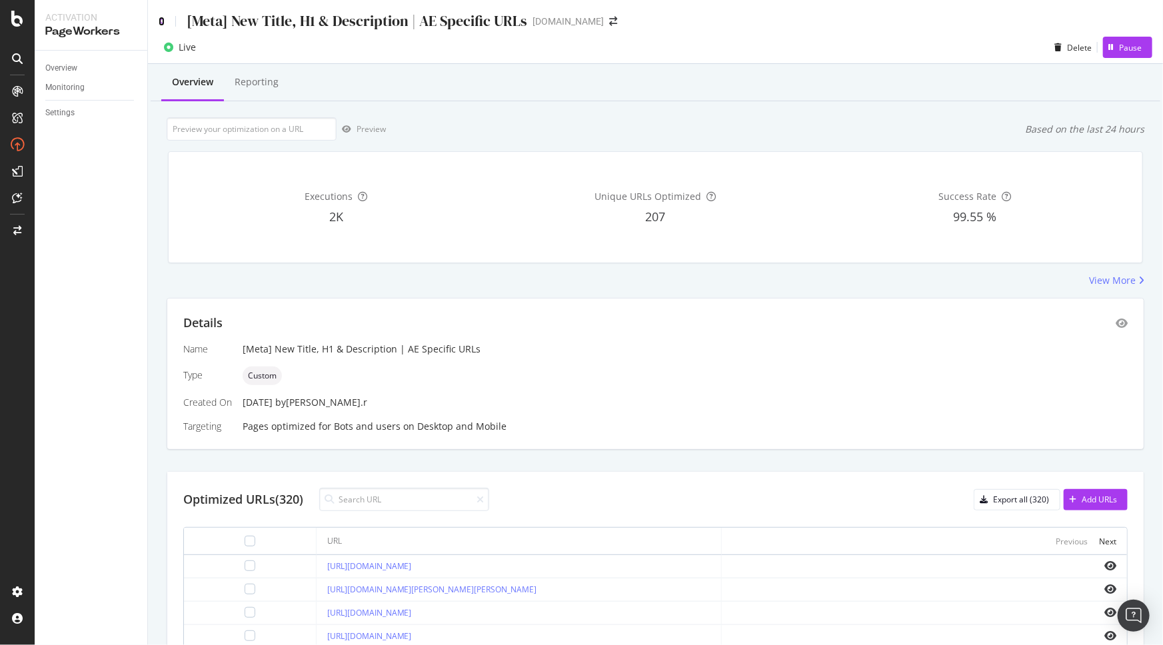
click at [159, 19] on icon at bounding box center [162, 21] width 6 height 9
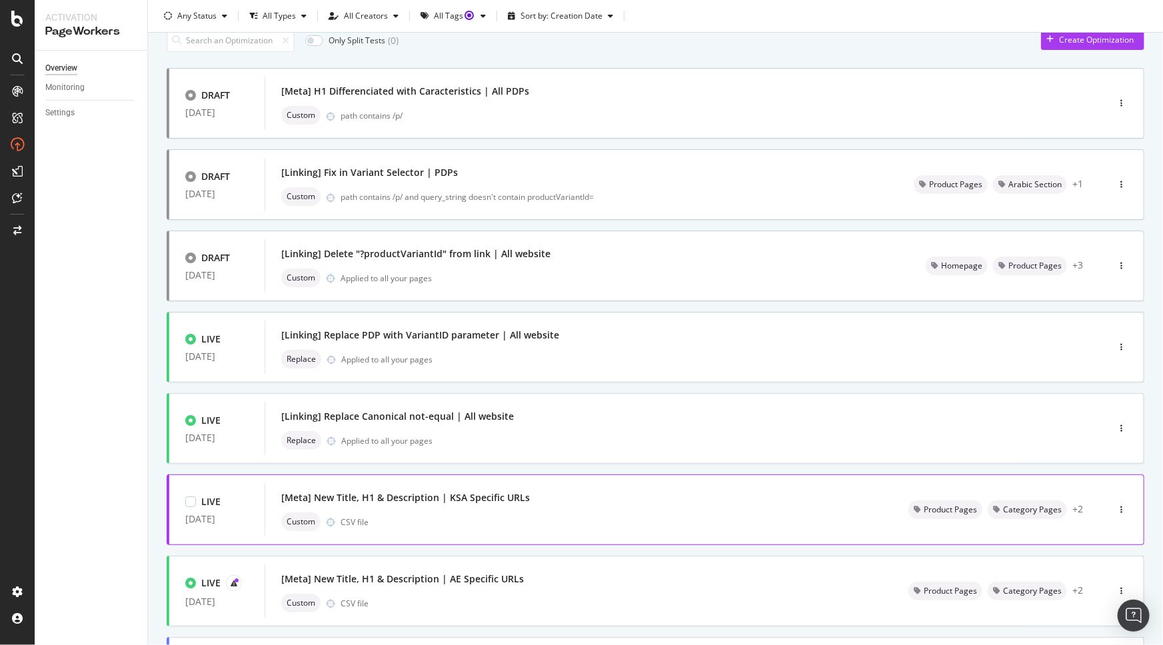
scroll to position [121, 0]
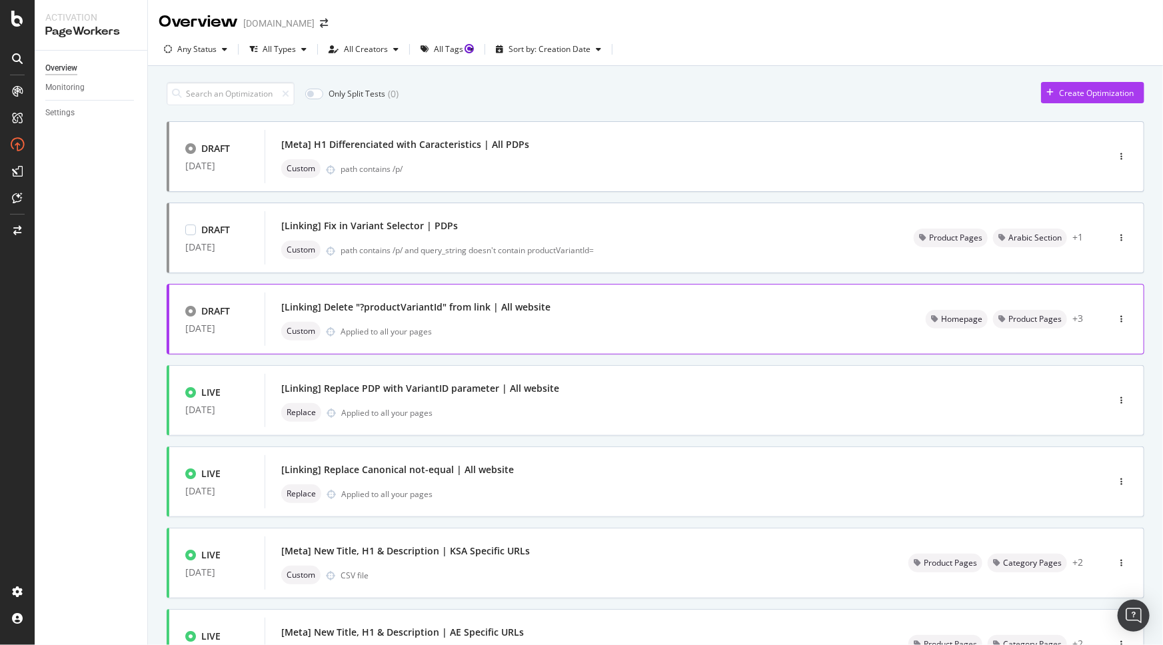
scroll to position [242, 0]
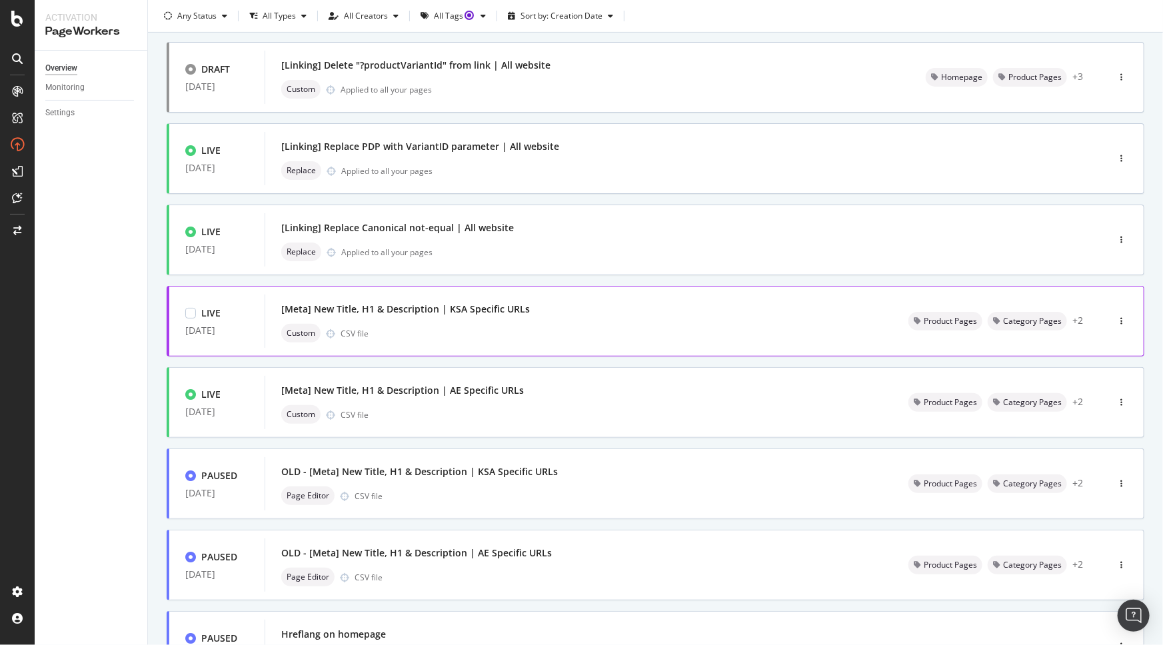
click at [543, 306] on div "[Meta] New Title, H1 & Description | KSA Specific URLs" at bounding box center [578, 309] width 595 height 19
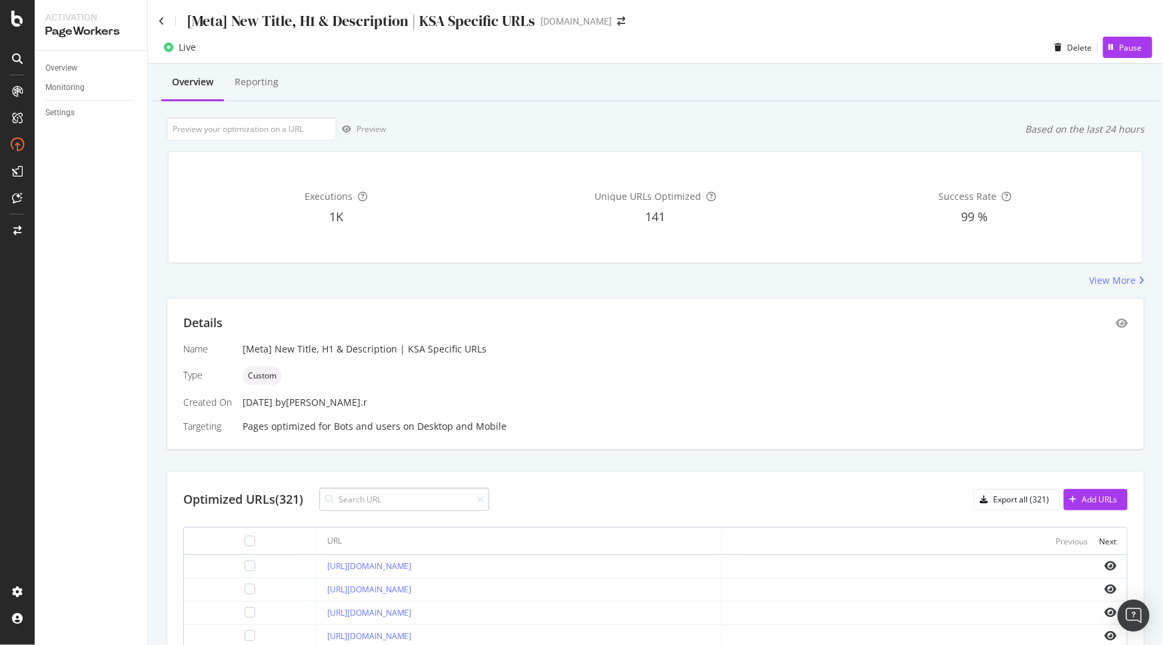
scroll to position [60, 0]
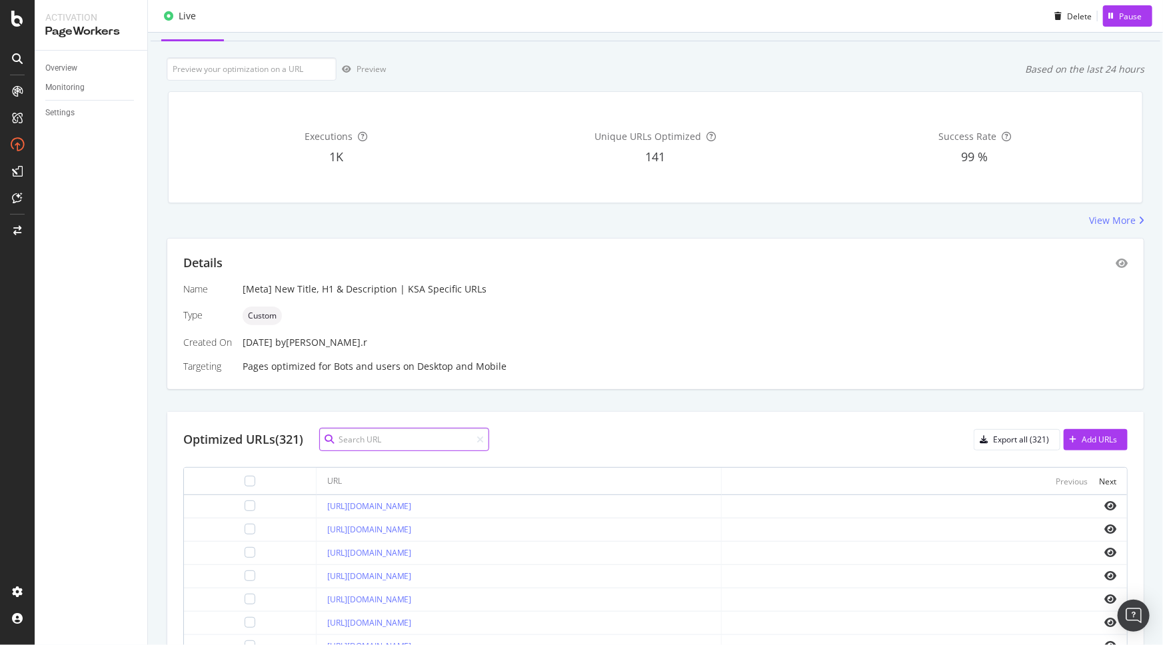
click at [423, 437] on input at bounding box center [404, 439] width 170 height 23
paste input "P3387007"
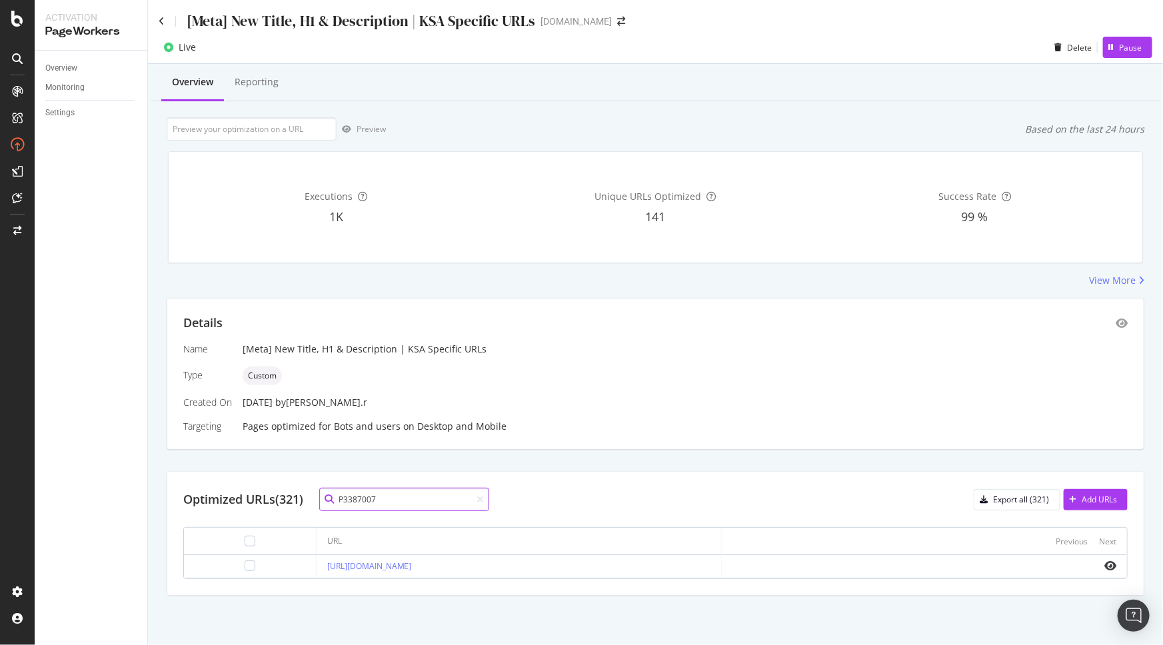
scroll to position [0, 0]
click at [245, 567] on div at bounding box center [250, 566] width 11 height 11
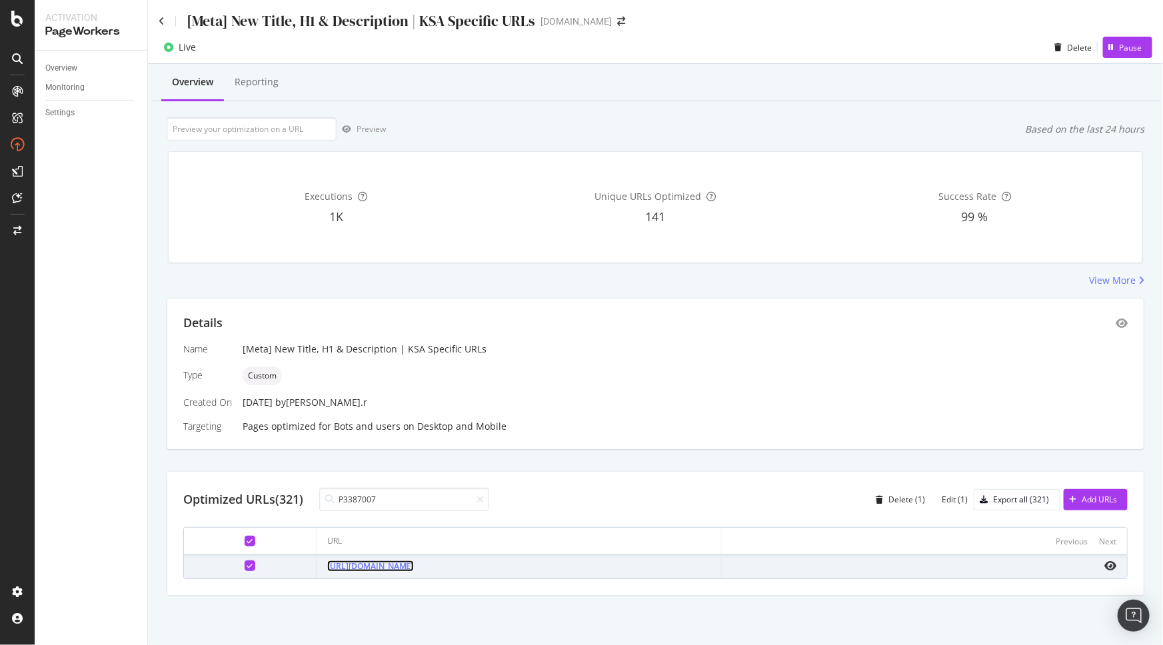
click at [414, 567] on link "https://www.sephora.me/sa-en/p/'REPLICA'-By-The-Fire-Place/P3387007" at bounding box center [370, 566] width 87 height 11
click at [953, 503] on div "Edit (1)" at bounding box center [955, 499] width 26 height 11
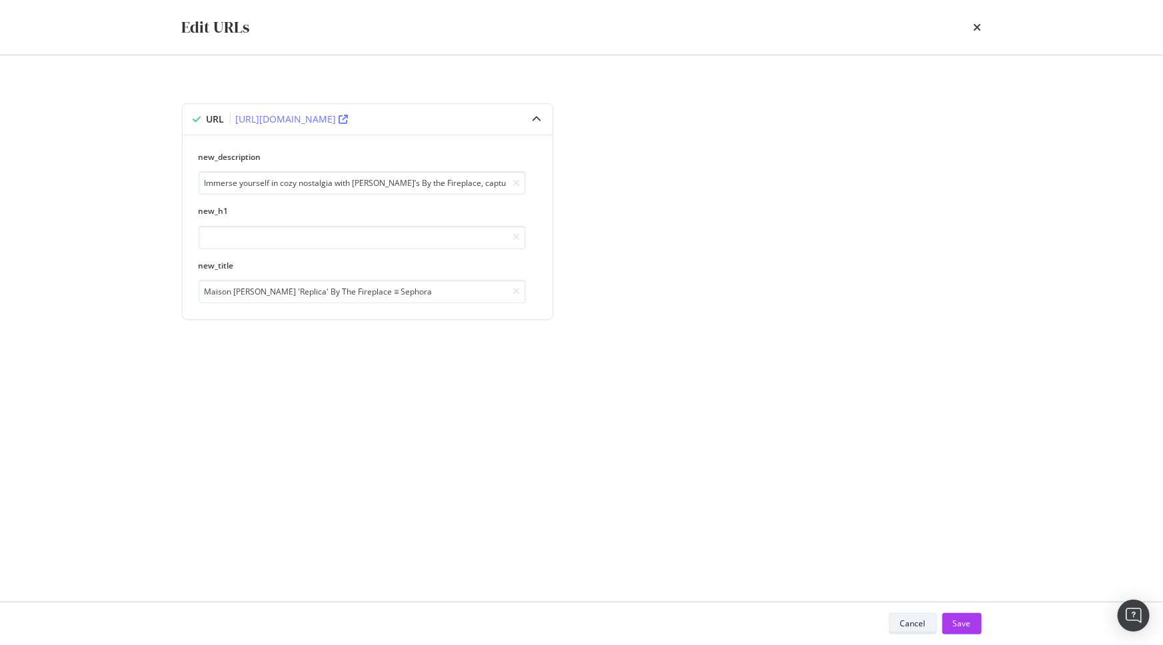
click at [915, 631] on div "Cancel" at bounding box center [912, 624] width 25 height 19
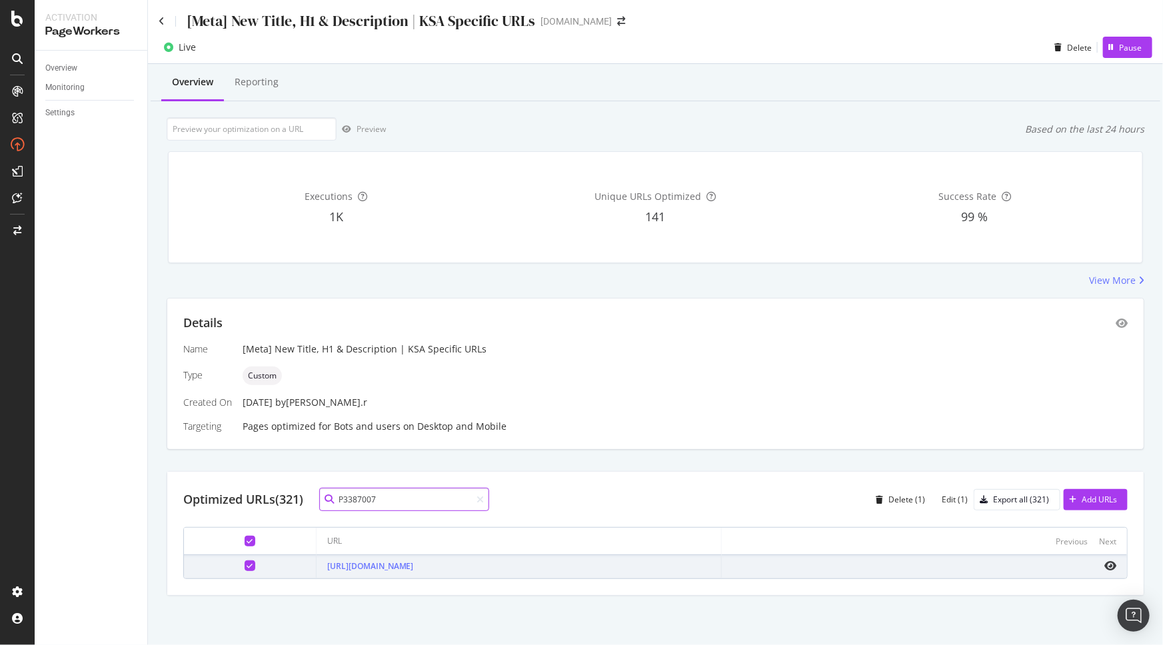
click at [426, 501] on input "P3387007" at bounding box center [404, 499] width 170 height 23
paste input "10016432"
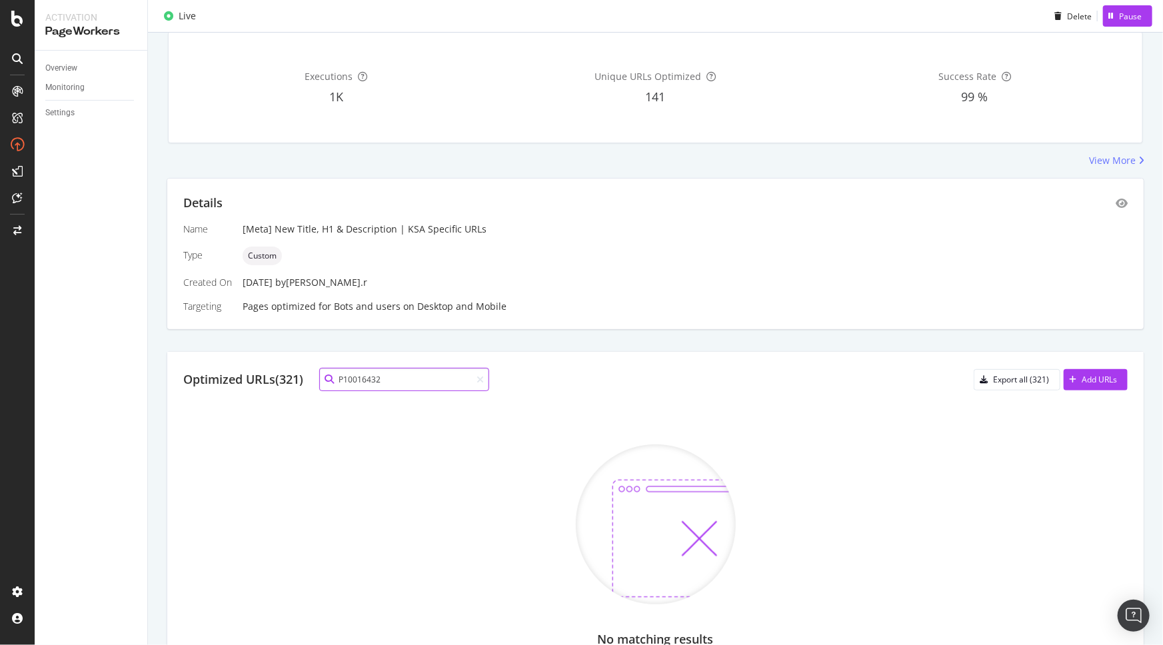
scroll to position [121, 0]
click at [407, 373] on input "P10016432" at bounding box center [404, 378] width 170 height 23
click at [427, 380] on input "P10016432" at bounding box center [404, 378] width 170 height 23
click at [427, 379] on input "P10016432" at bounding box center [404, 378] width 170 height 23
paste input "9602"
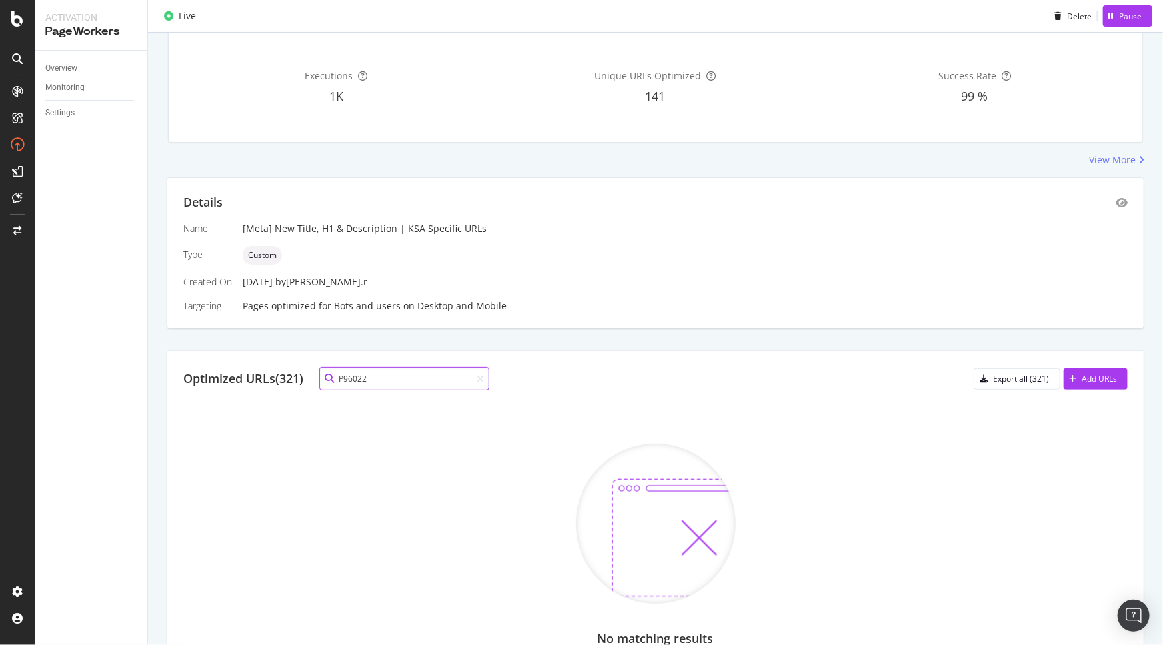
type input "P96022"
click at [694, 383] on div "Optimized URLs (321) P96022 Export all (321) Add URLs" at bounding box center [655, 378] width 944 height 23
click at [480, 380] on icon at bounding box center [480, 379] width 7 height 9
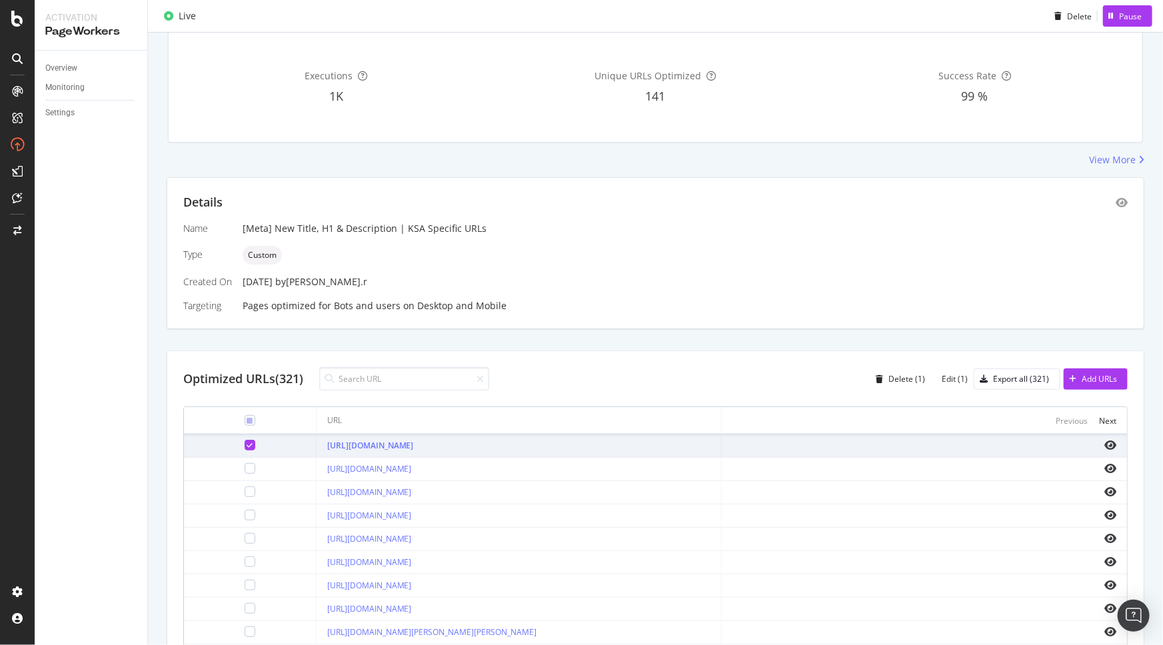
scroll to position [181, 0]
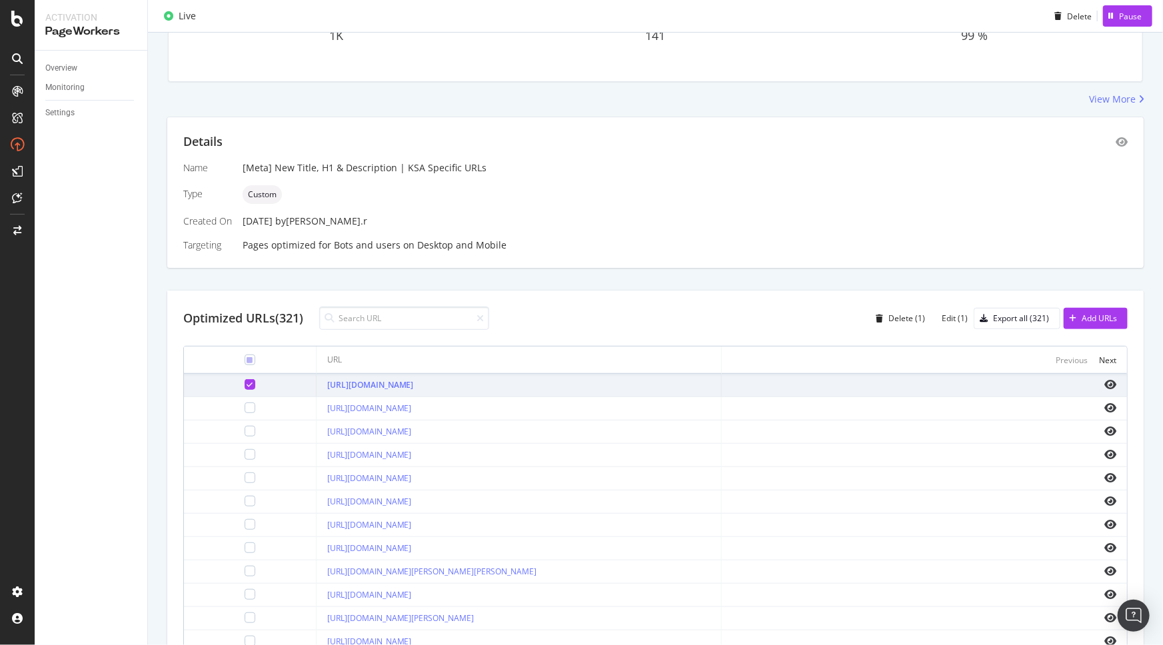
click at [247, 382] on icon at bounding box center [250, 384] width 6 height 7
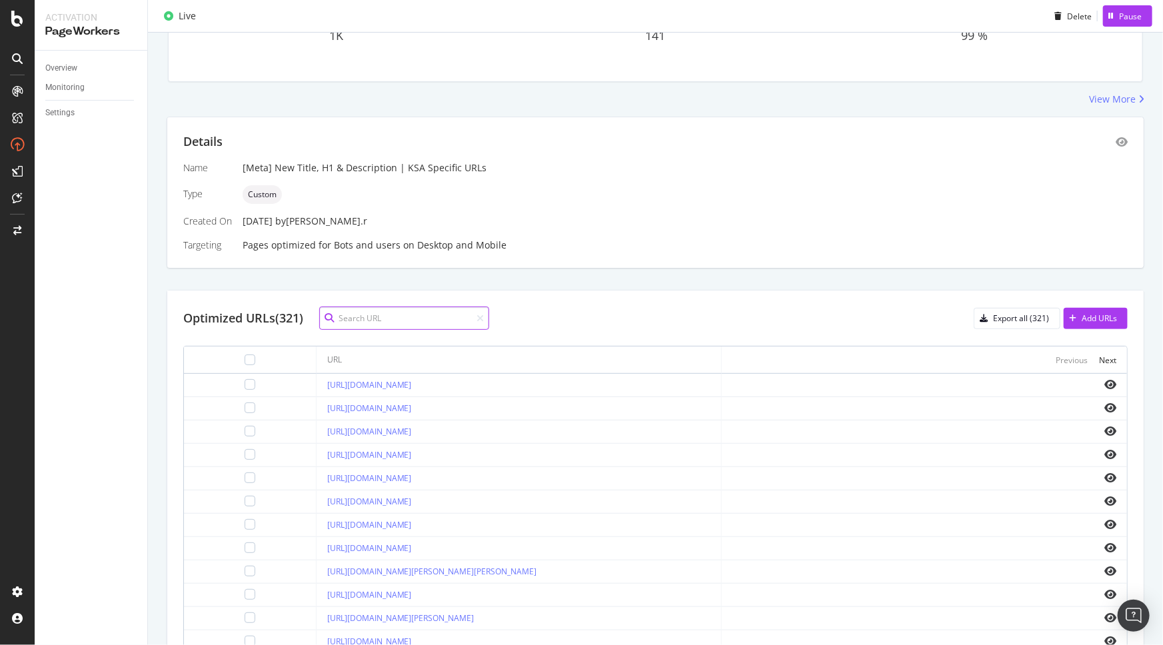
click at [426, 325] on input at bounding box center [404, 318] width 170 height 23
paste input "P3387007"
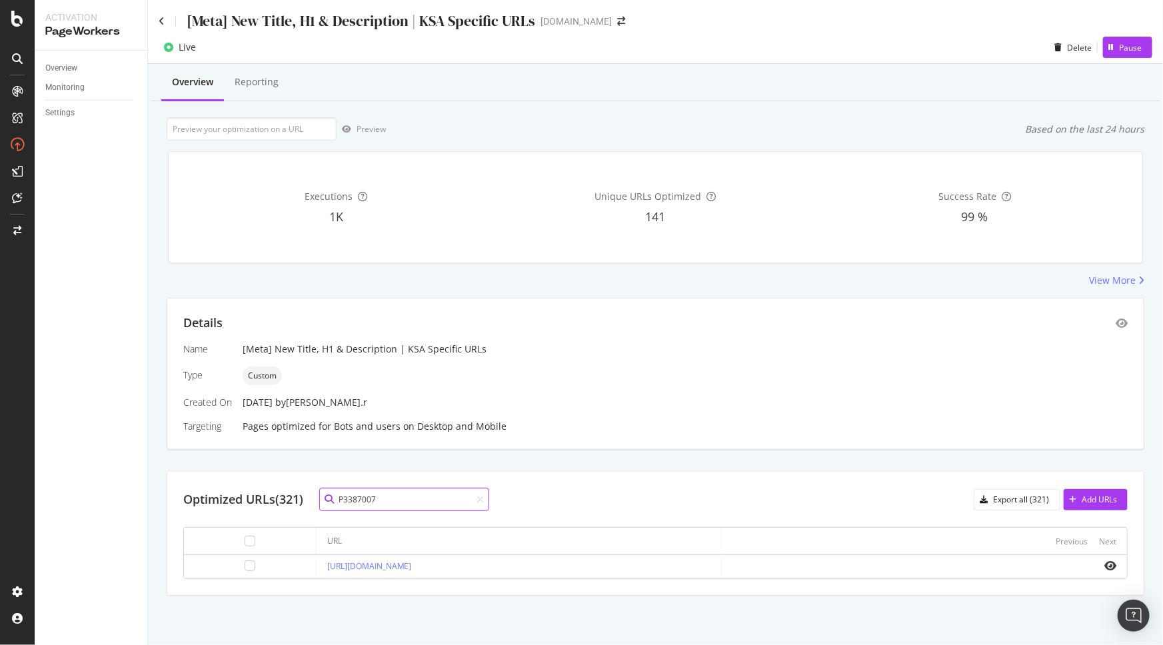
scroll to position [0, 0]
type input "P3387007"
click at [245, 563] on div at bounding box center [250, 566] width 11 height 11
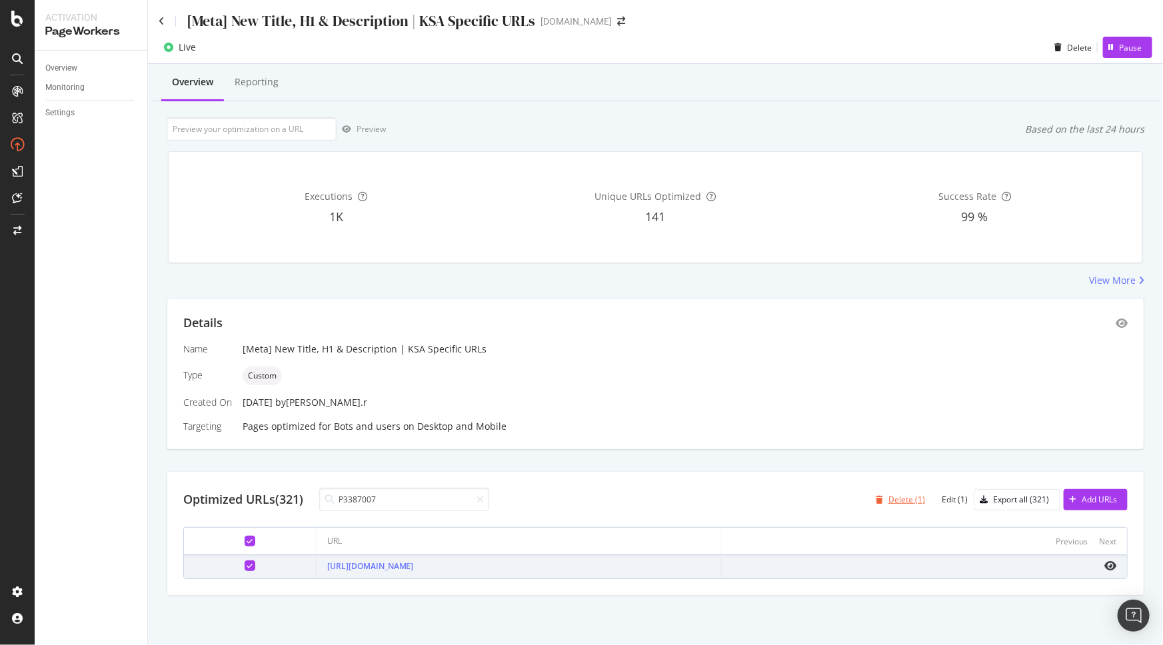
click at [893, 495] on div "Delete (1)" at bounding box center [906, 499] width 37 height 11
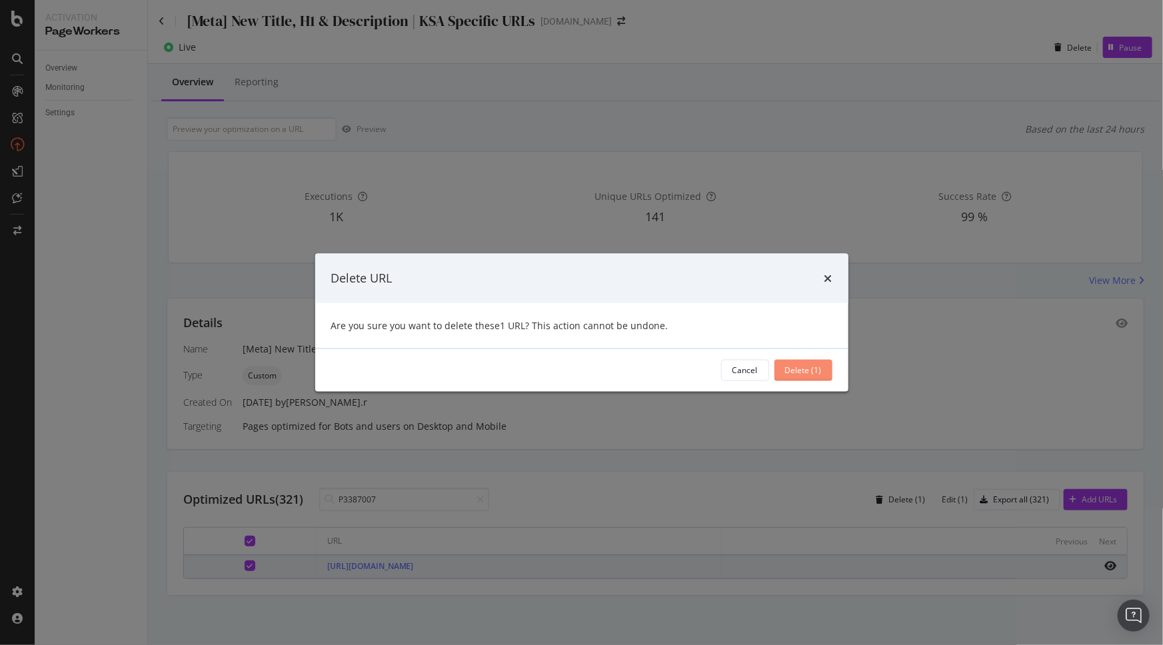
click at [806, 365] on div "Delete (1)" at bounding box center [803, 370] width 37 height 11
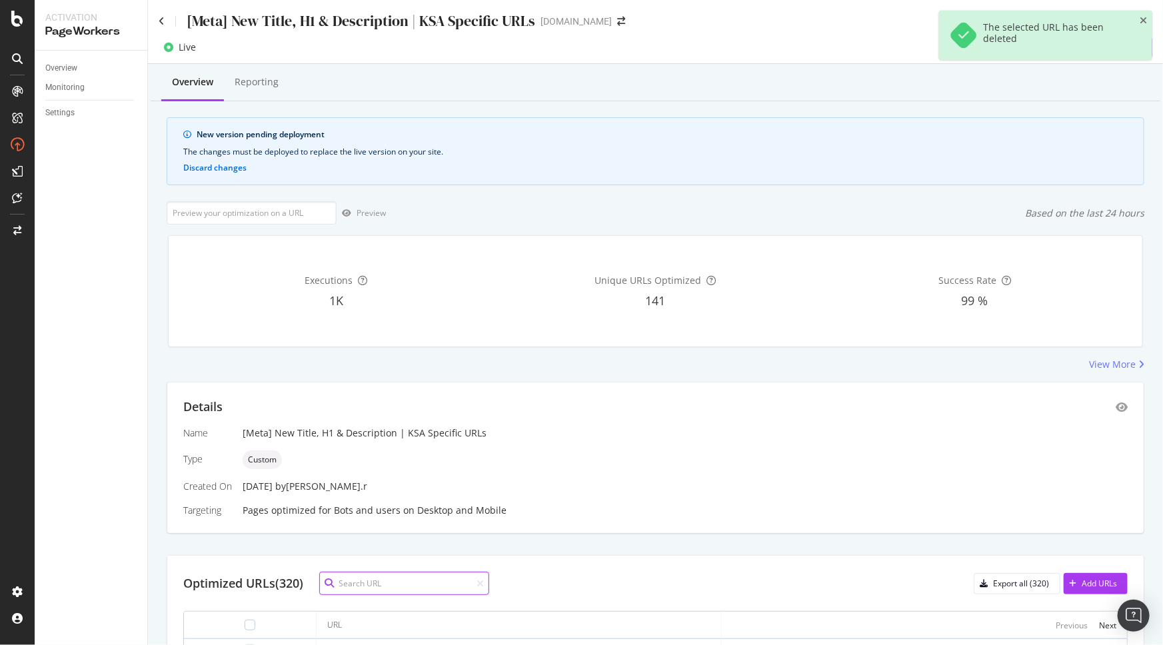
drag, startPoint x: 436, startPoint y: 580, endPoint x: 451, endPoint y: 569, distance: 18.1
click at [436, 580] on input at bounding box center [404, 583] width 170 height 23
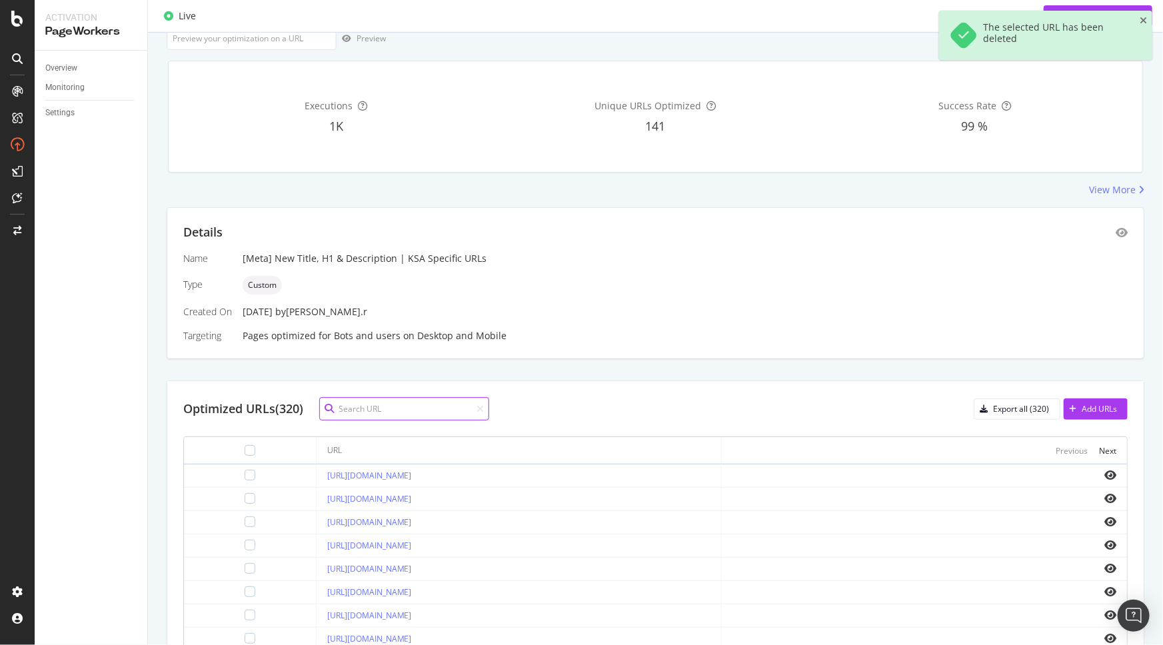
scroll to position [181, 0]
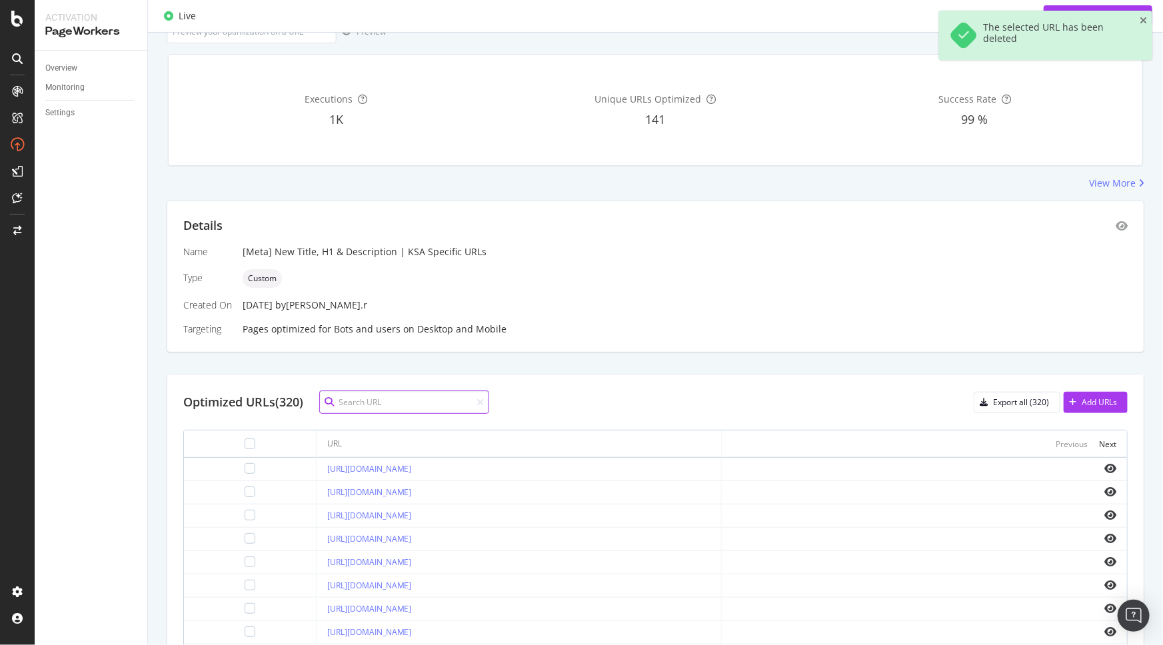
paste input "P10016432"
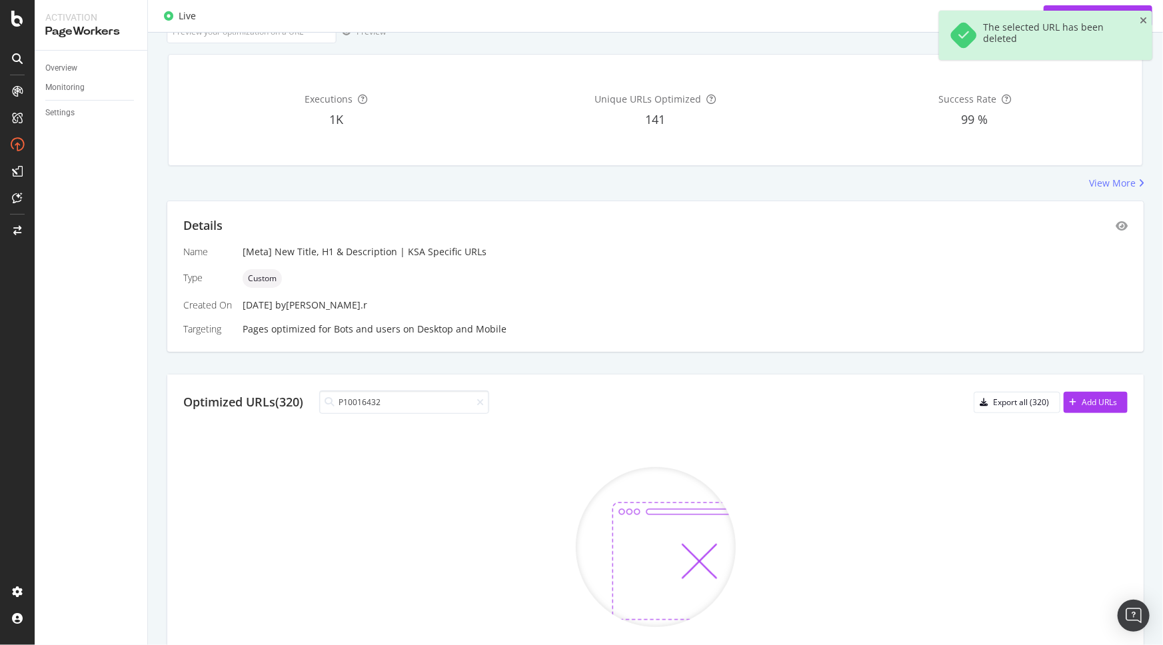
click at [605, 413] on div "Optimized URLs (320) P10016432 Export all (320) Add URLs No matching results Up…" at bounding box center [655, 559] width 976 height 369
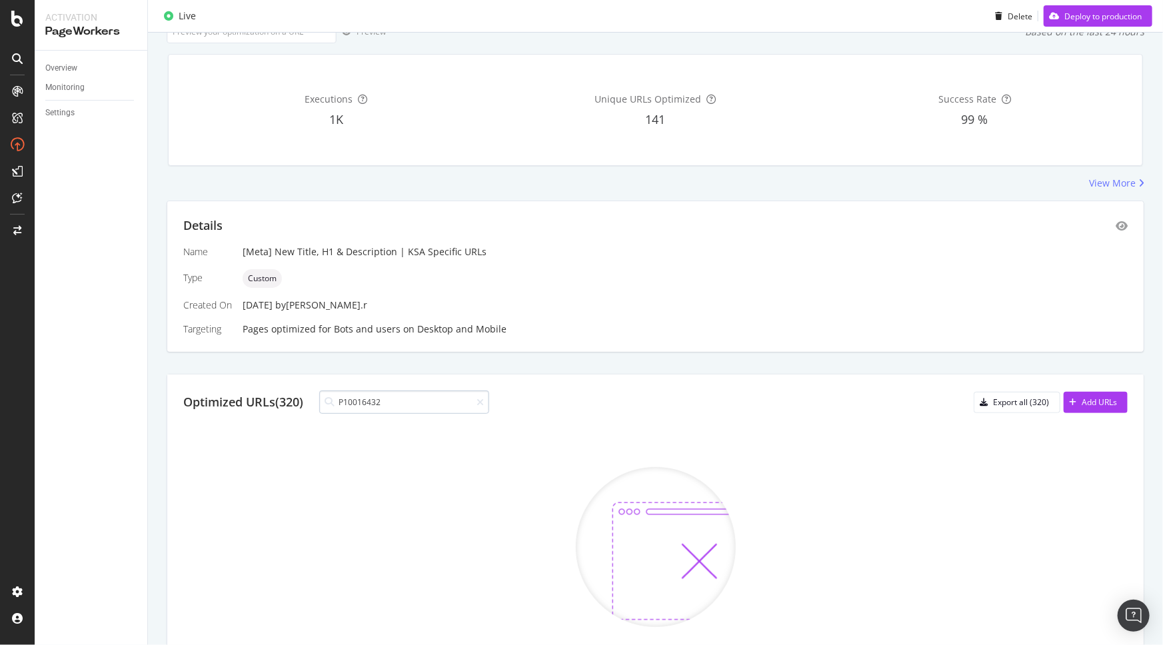
drag, startPoint x: 399, startPoint y: 389, endPoint x: 400, endPoint y: 399, distance: 10.7
click at [399, 389] on div "Optimized URLs (320) P10016432 Export all (320) Add URLs No matching results Up…" at bounding box center [655, 559] width 976 height 369
click at [400, 400] on input "P10016432" at bounding box center [404, 402] width 170 height 23
paste input "9602"
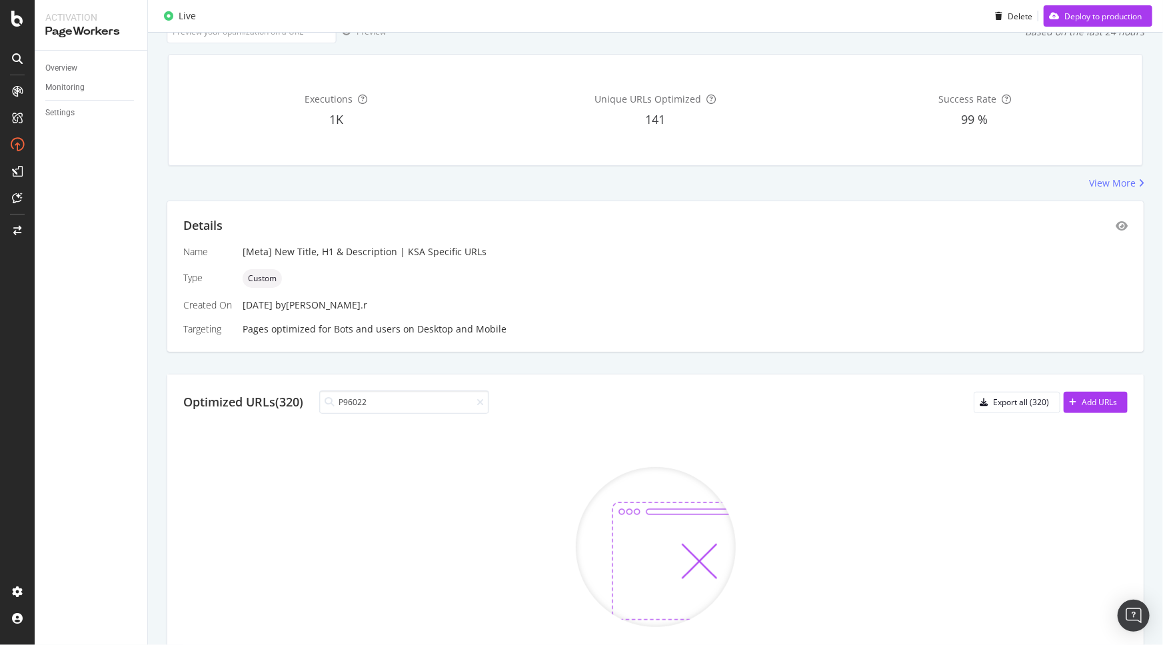
click at [588, 419] on div "Optimized URLs (320) P96022 Export all (320) Add URLs No matching results Updat…" at bounding box center [655, 559] width 976 height 369
click at [407, 403] on input "P96022" at bounding box center [404, 402] width 170 height 23
paste input "86"
click at [403, 404] on input "P96086" at bounding box center [404, 402] width 170 height 23
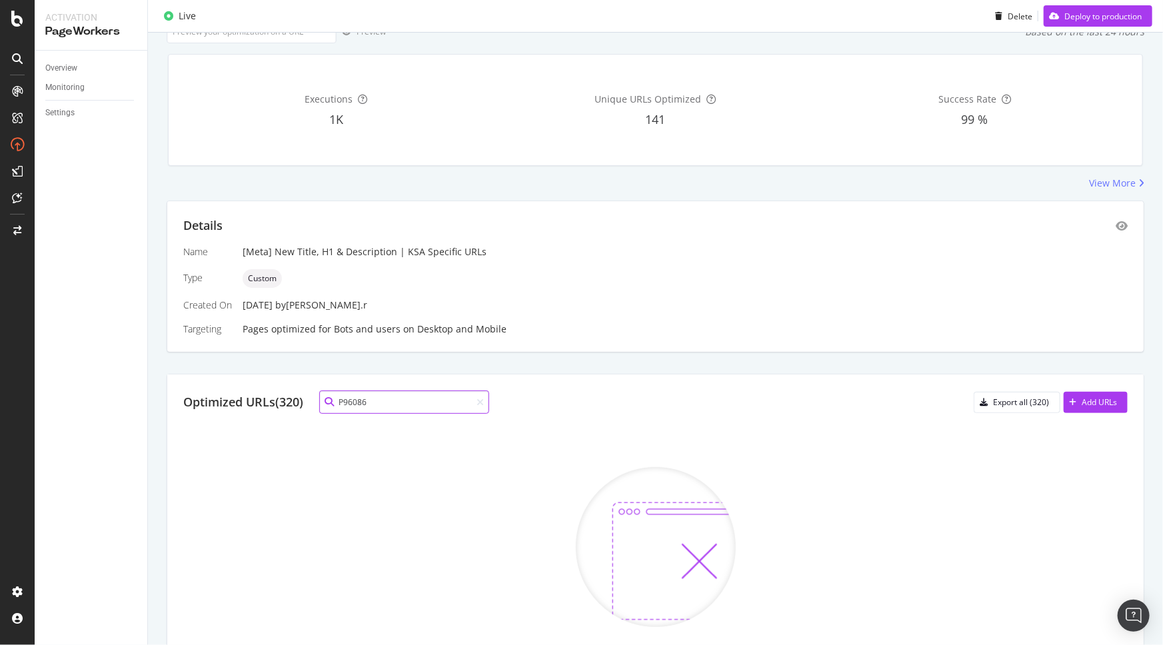
click at [403, 404] on input "P96086" at bounding box center [404, 402] width 170 height 23
paste input "10057552"
click at [590, 425] on div "Optimized URLs (320) P10057552 Export all (320) Add URLs No matching results Up…" at bounding box center [655, 559] width 976 height 369
click at [413, 409] on input "P10057552" at bounding box center [404, 402] width 170 height 23
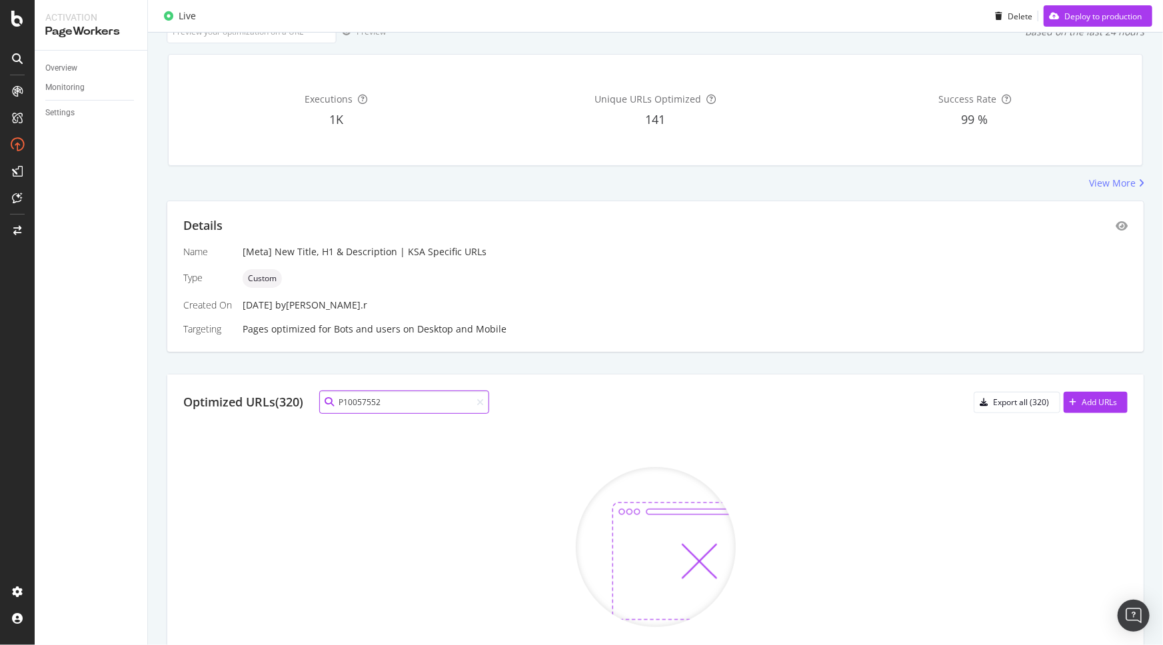
paste input "61478"
type input "P10061478"
click at [606, 420] on div "Optimized URLs (320) P10061478 Export all (320) Add URLs No matching results Up…" at bounding box center [655, 559] width 976 height 369
click at [483, 403] on icon at bounding box center [480, 402] width 7 height 9
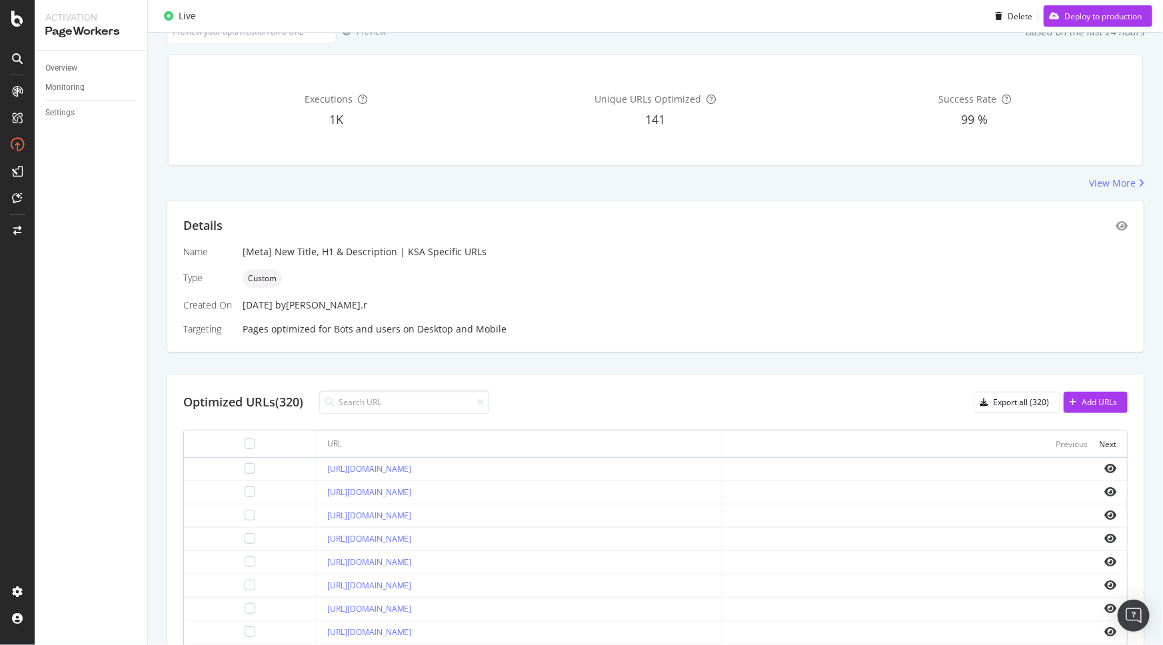
scroll to position [0, 0]
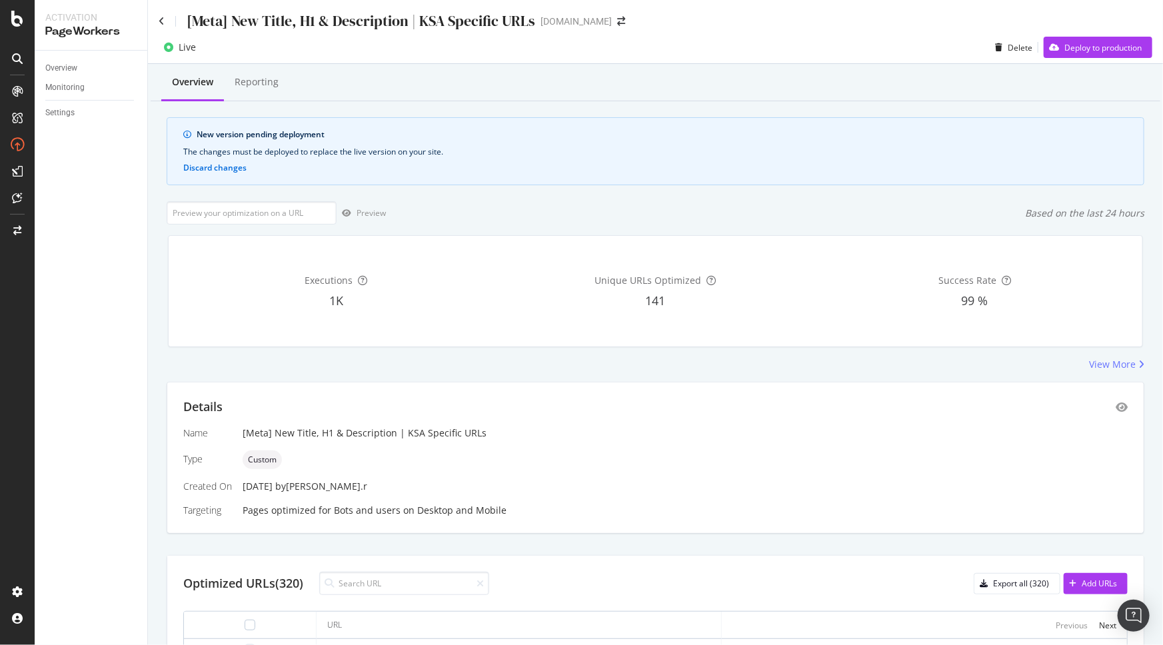
click at [1080, 7] on div "[Meta] New Title, H1 & Description | KSA Specific URLs www.sephora.me" at bounding box center [655, 15] width 1015 height 31
click at [159, 25] on icon at bounding box center [162, 21] width 6 height 9
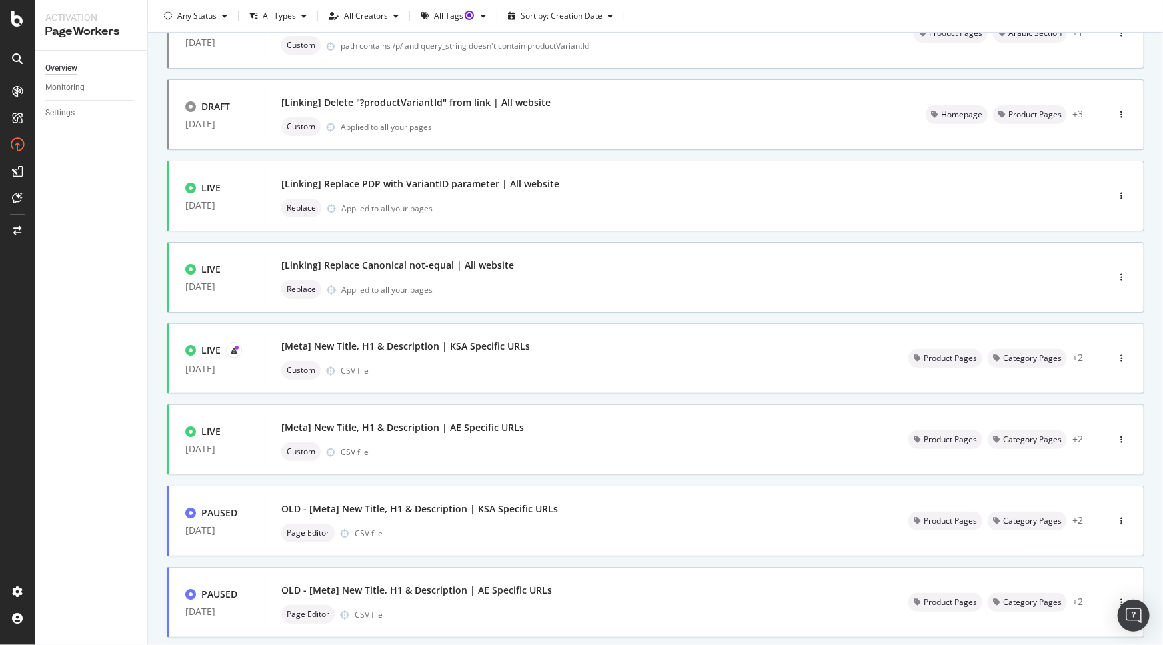
scroll to position [363, 0]
